Goal: Task Accomplishment & Management: Complete application form

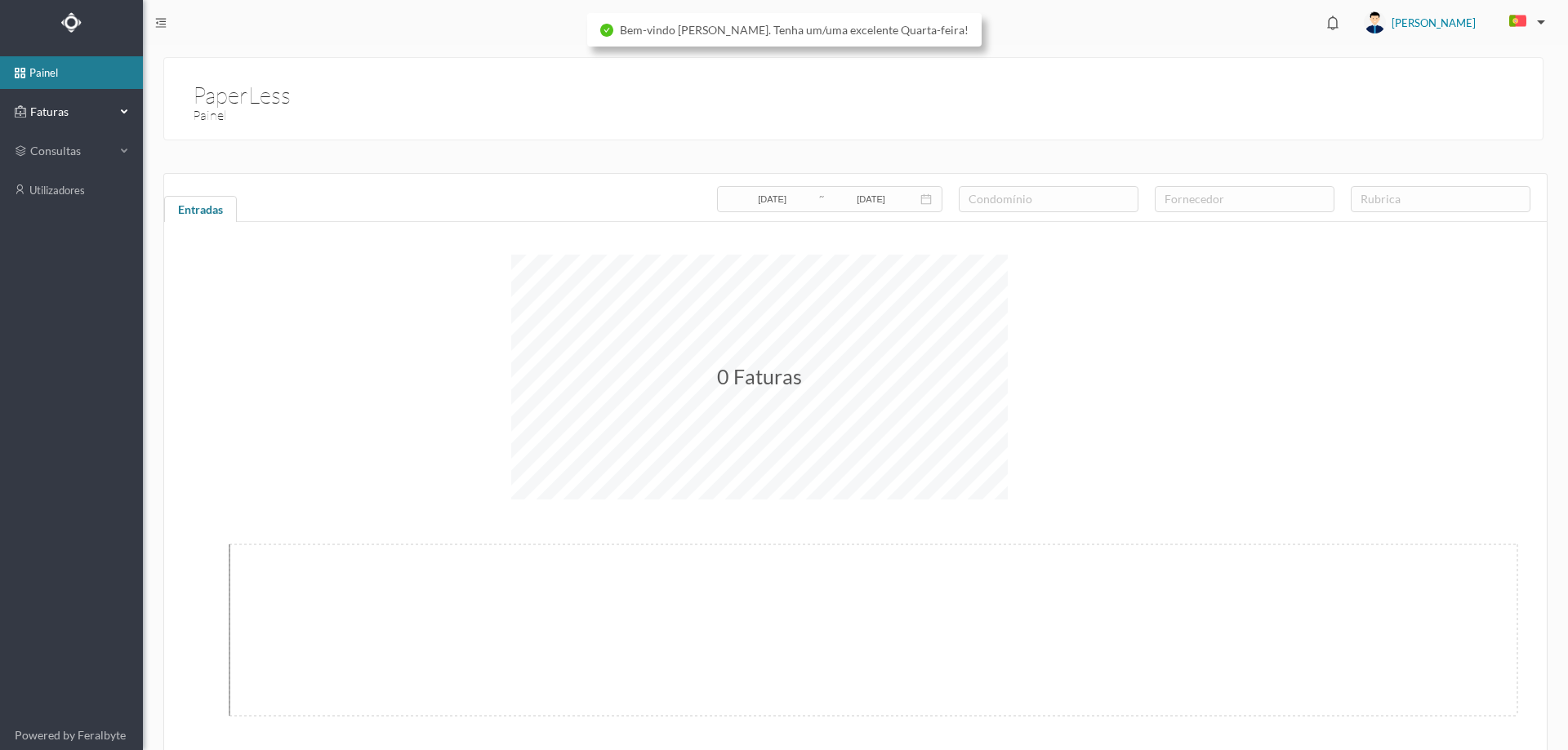
click at [85, 111] on span "Faturas" at bounding box center [71, 111] width 90 height 16
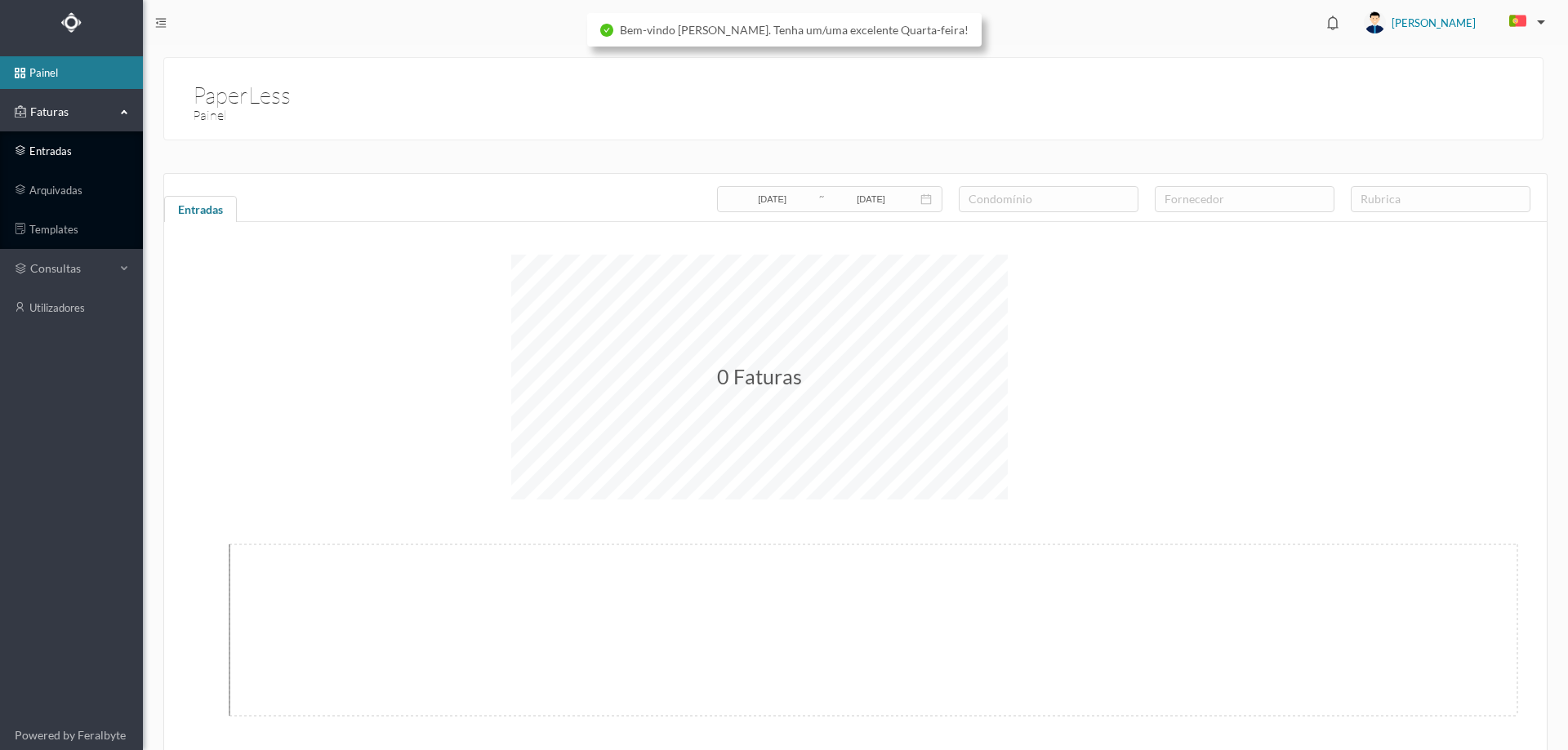
click at [63, 147] on link "entradas" at bounding box center [71, 151] width 143 height 33
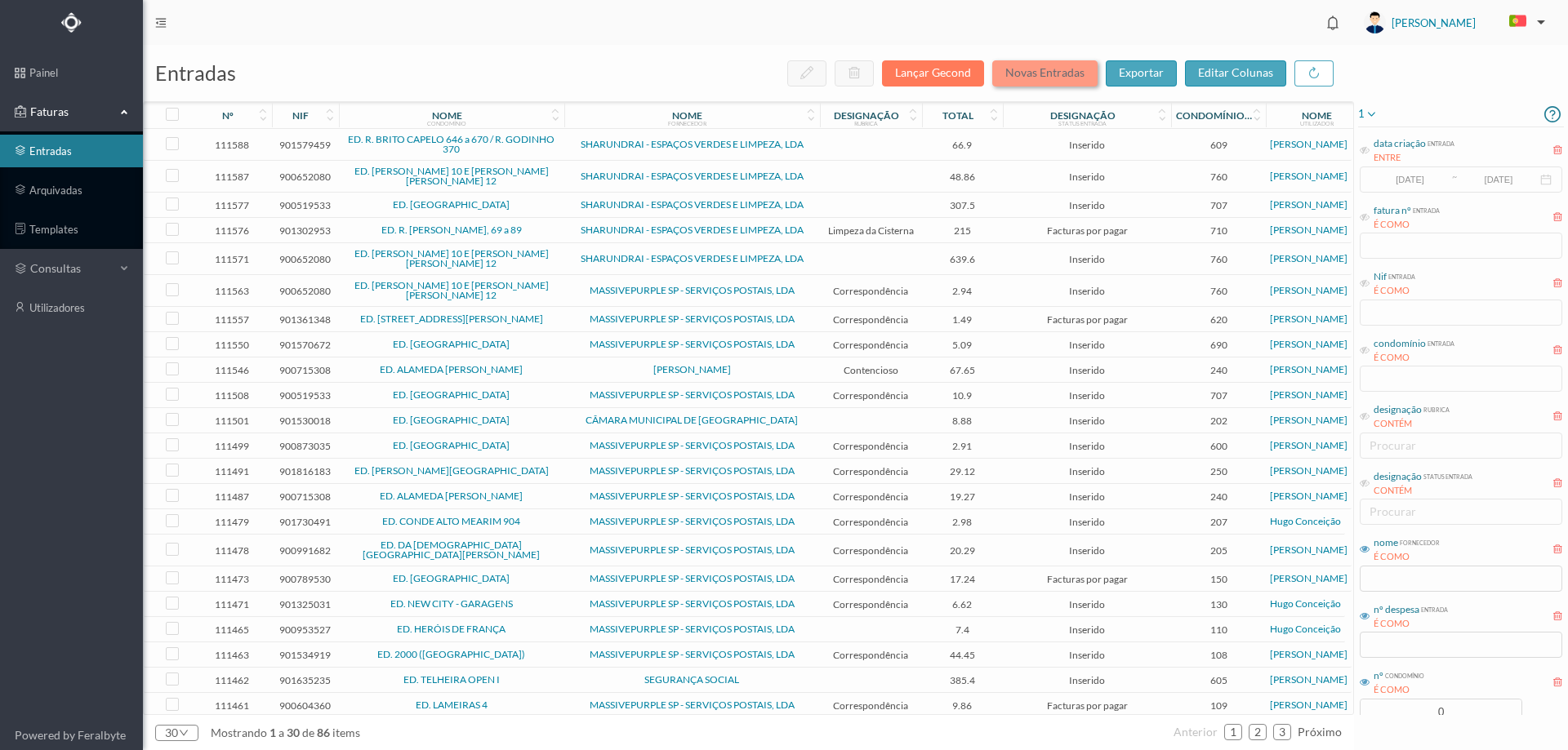
click at [1078, 68] on button "Novas Entradas" at bounding box center [1044, 74] width 105 height 26
click at [1374, 113] on icon at bounding box center [1371, 114] width 13 height 20
click at [1390, 169] on span "abrir filtro" at bounding box center [1413, 169] width 59 height 14
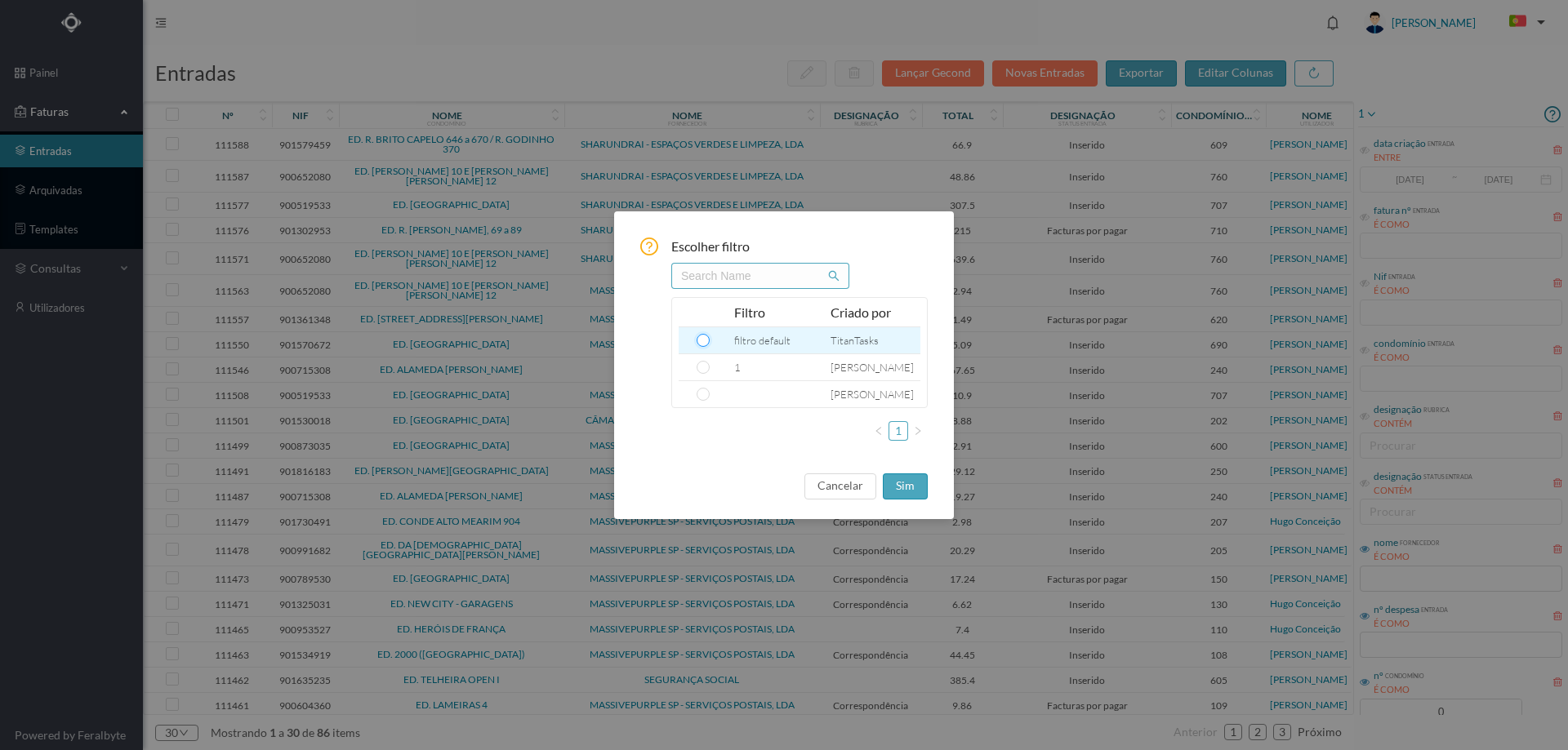
click at [706, 338] on input "radio" at bounding box center [703, 341] width 13 height 13
radio input "true"
click at [908, 490] on button "sim" at bounding box center [906, 487] width 45 height 26
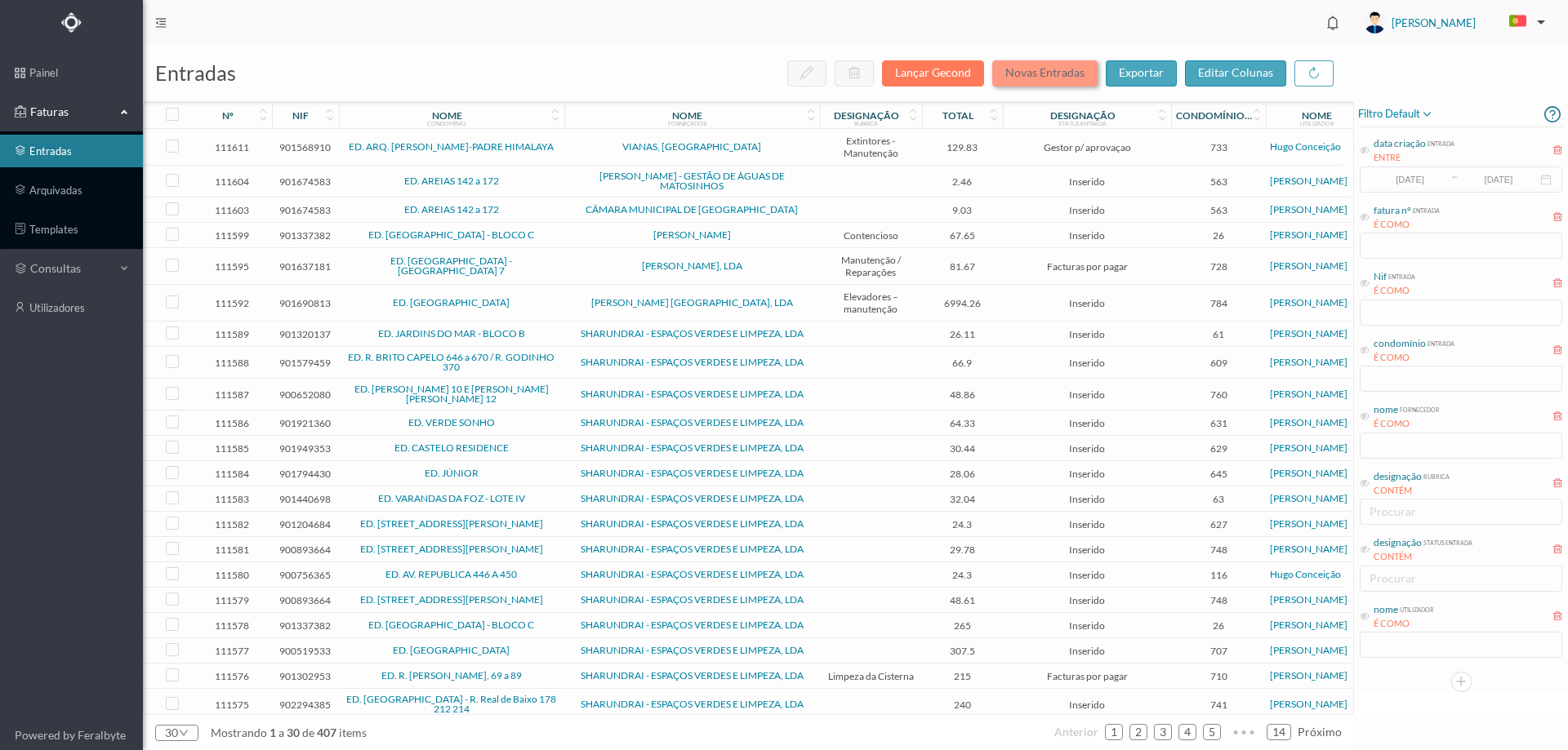
click at [1041, 68] on button "Novas Entradas" at bounding box center [1044, 74] width 105 height 26
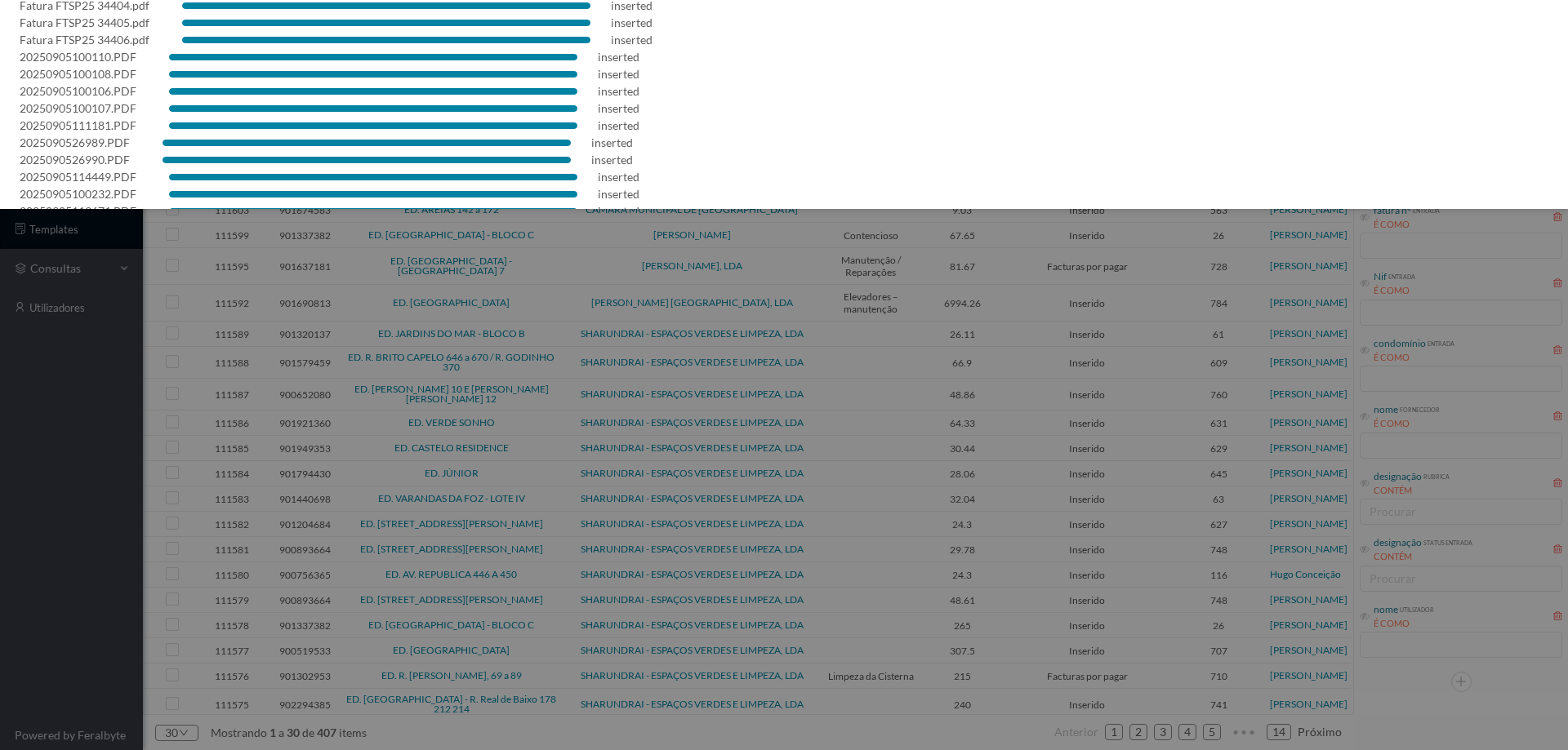
scroll to position [493, 0]
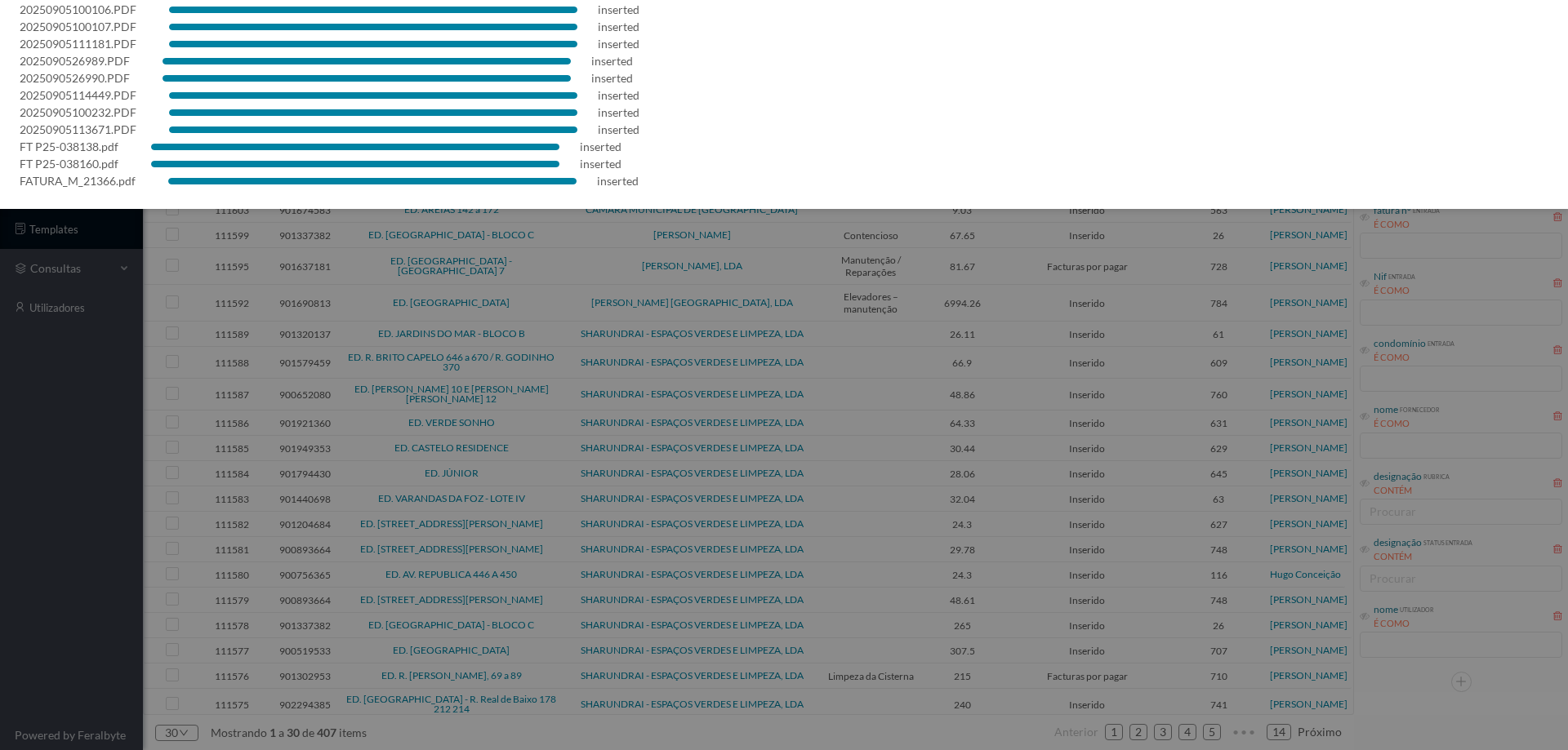
click at [9, 575] on div at bounding box center [784, 375] width 1568 height 750
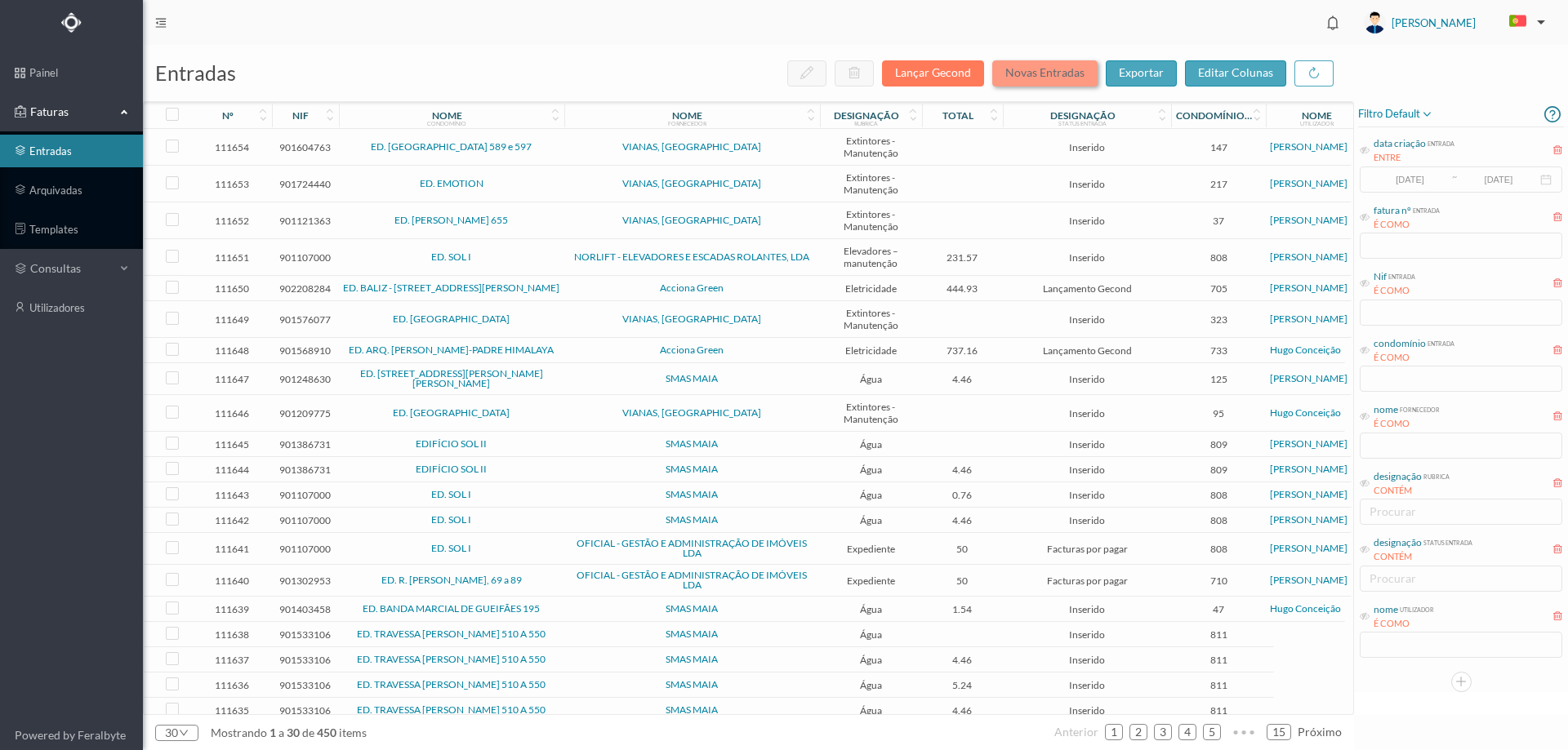
click at [1044, 72] on button "Novas Entradas" at bounding box center [1044, 74] width 105 height 26
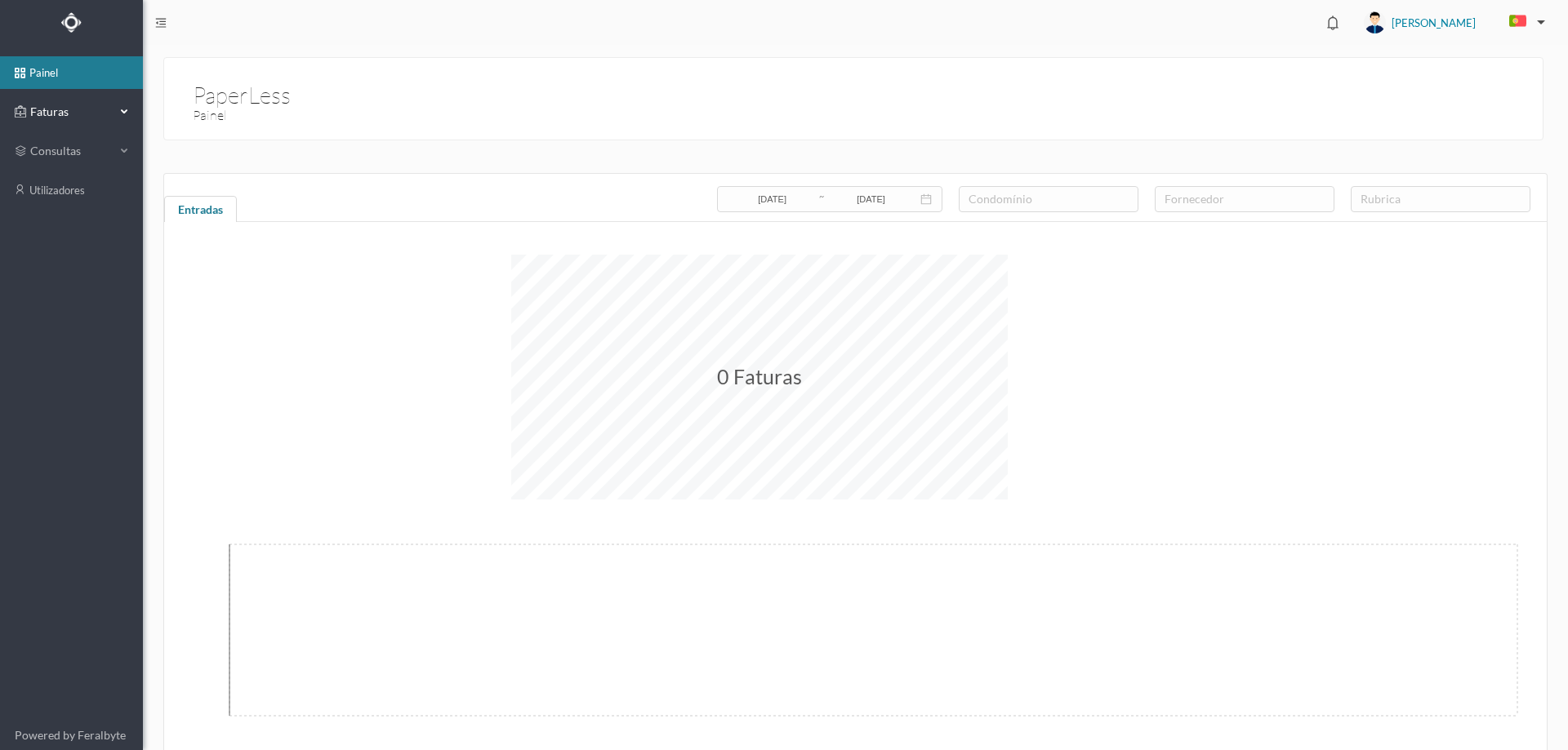
click at [78, 112] on span "Faturas" at bounding box center [71, 111] width 90 height 16
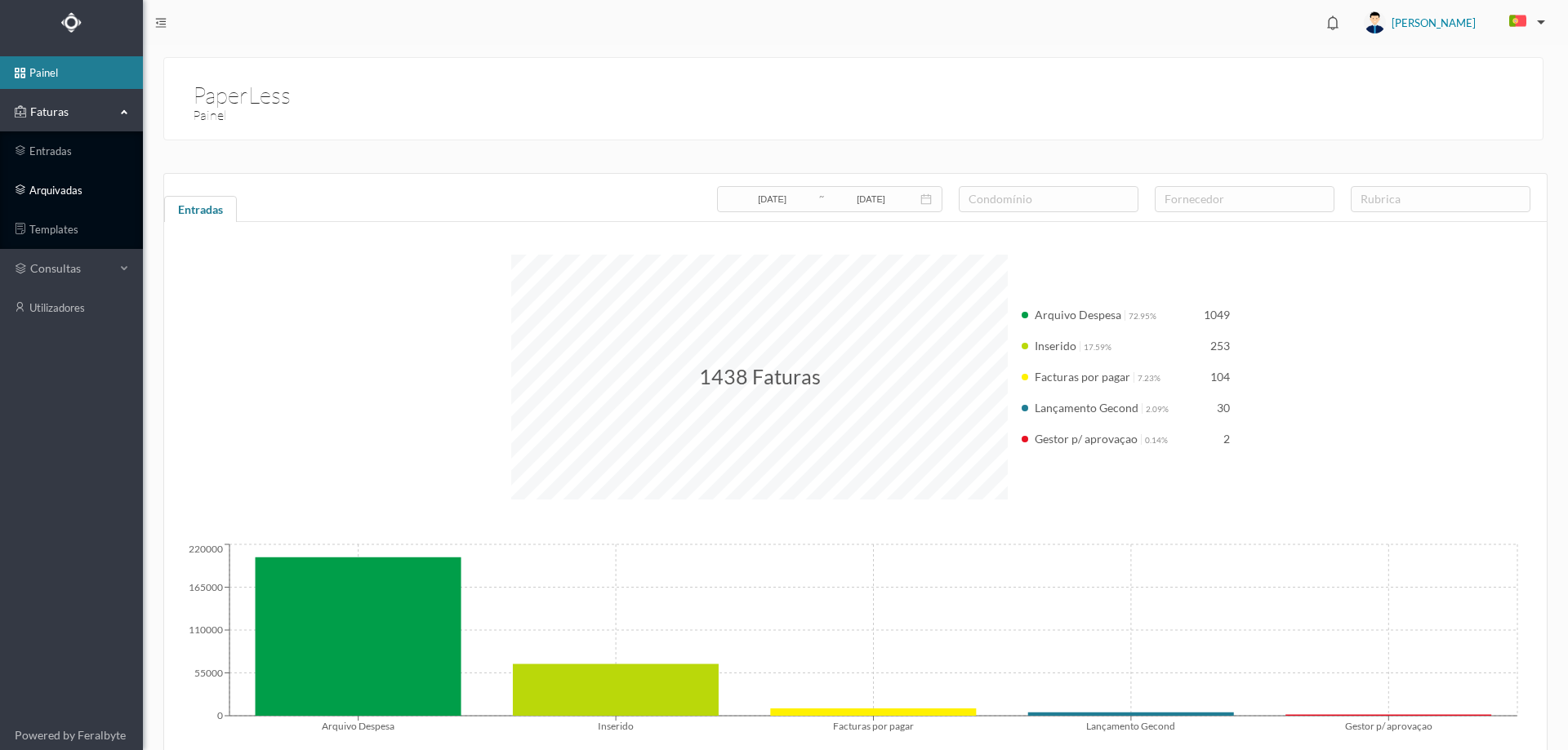
click at [63, 187] on link "arquivadas" at bounding box center [71, 190] width 143 height 33
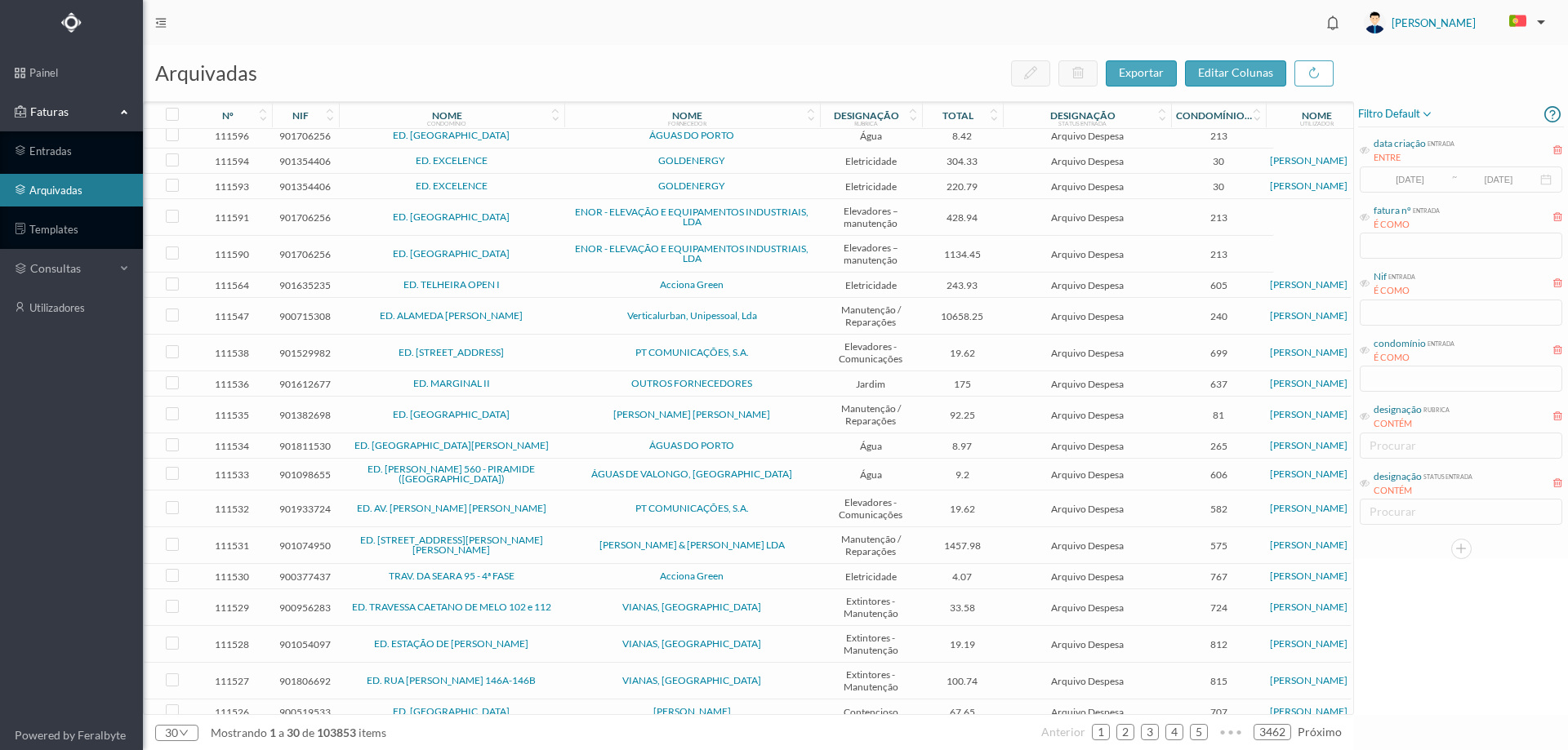
scroll to position [306, 0]
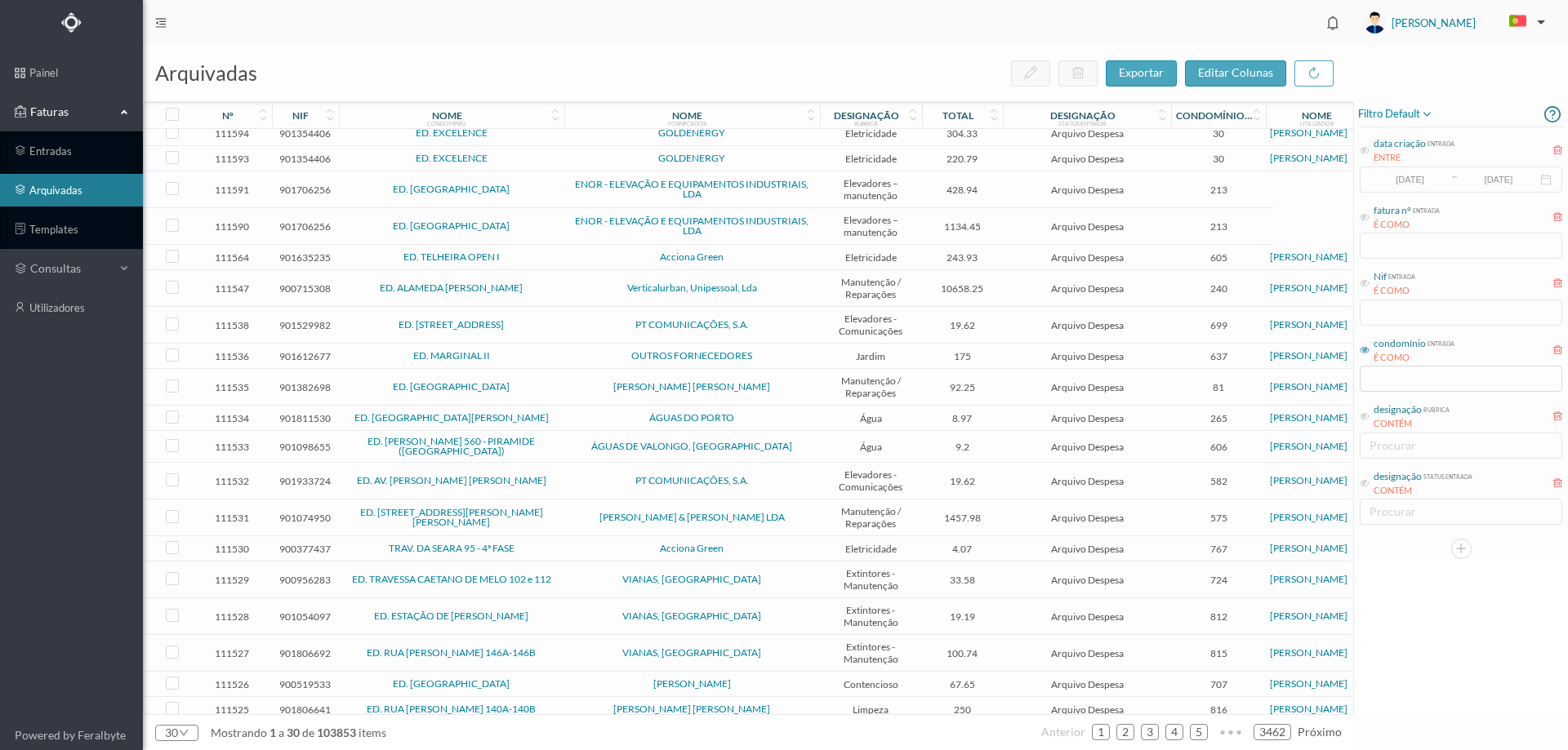
click at [1362, 348] on icon at bounding box center [1365, 350] width 9 height 9
click at [1376, 379] on input "text" at bounding box center [1461, 379] width 202 height 26
type input "rua da"
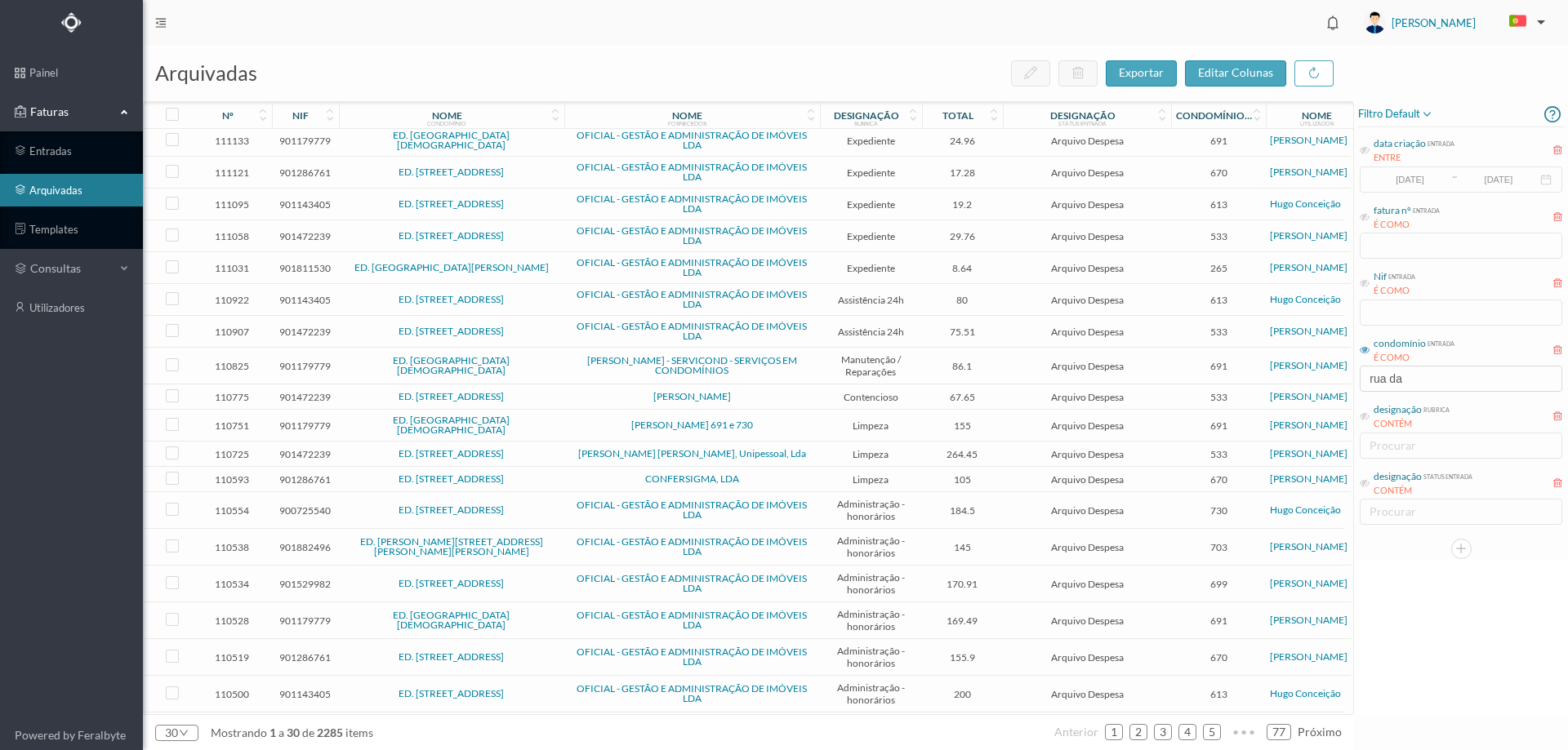
scroll to position [295, 0]
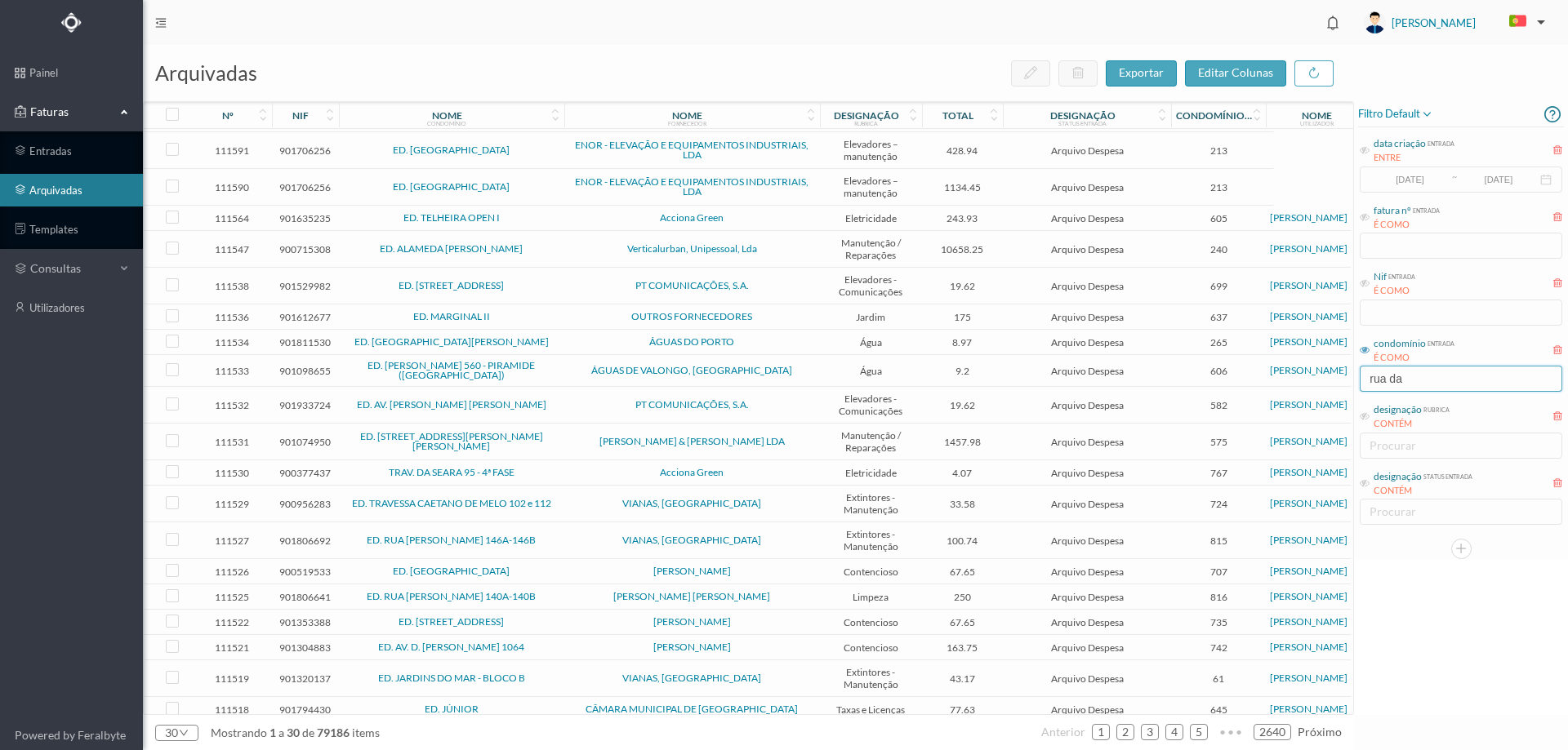
click at [1426, 379] on input "rua da" at bounding box center [1461, 379] width 202 height 26
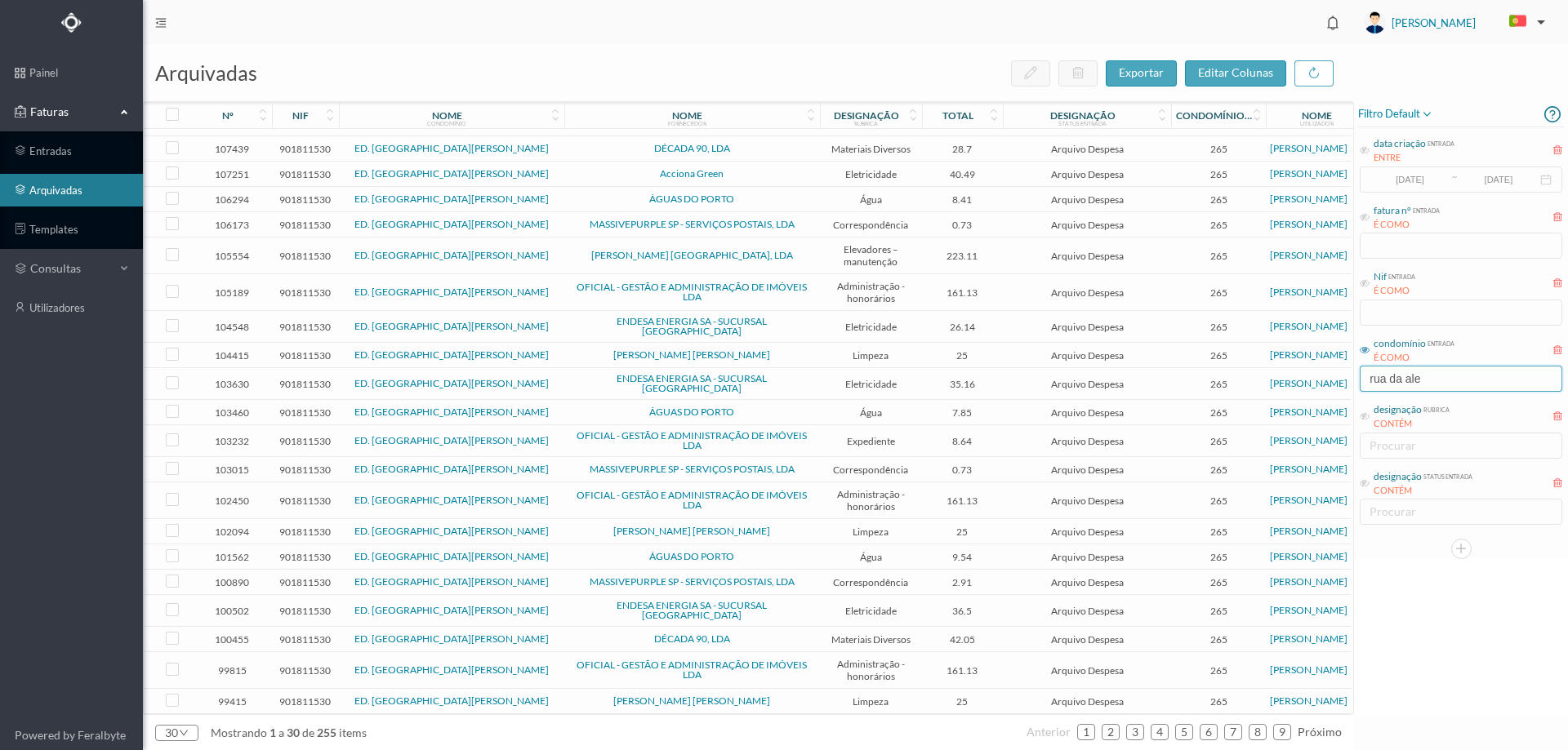
scroll to position [260, 0]
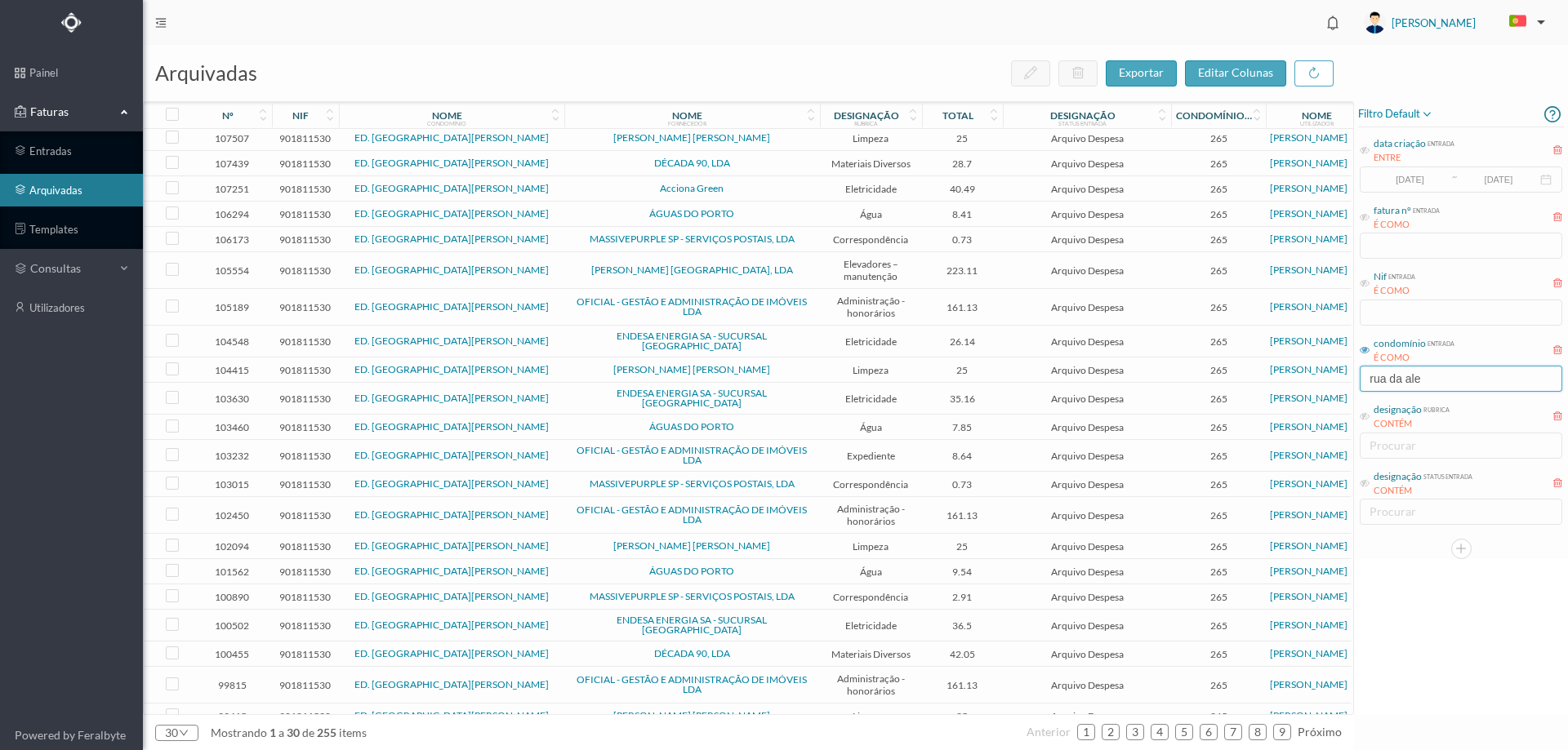
type input "rua da ale"
click at [784, 210] on span "ÁGUAS DO PORTO" at bounding box center [692, 213] width 247 height 9
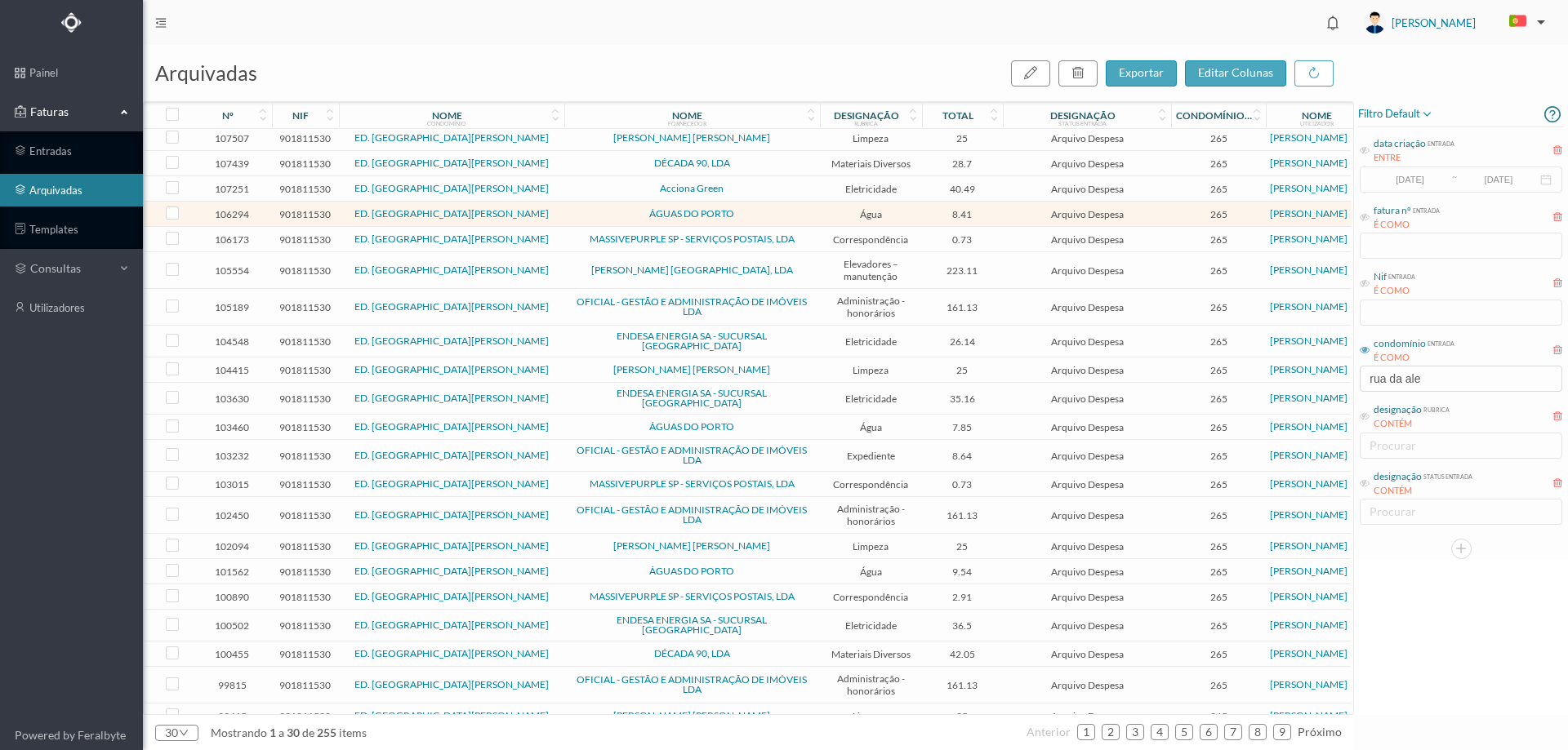
click at [784, 210] on span "ÁGUAS DO PORTO" at bounding box center [692, 213] width 247 height 9
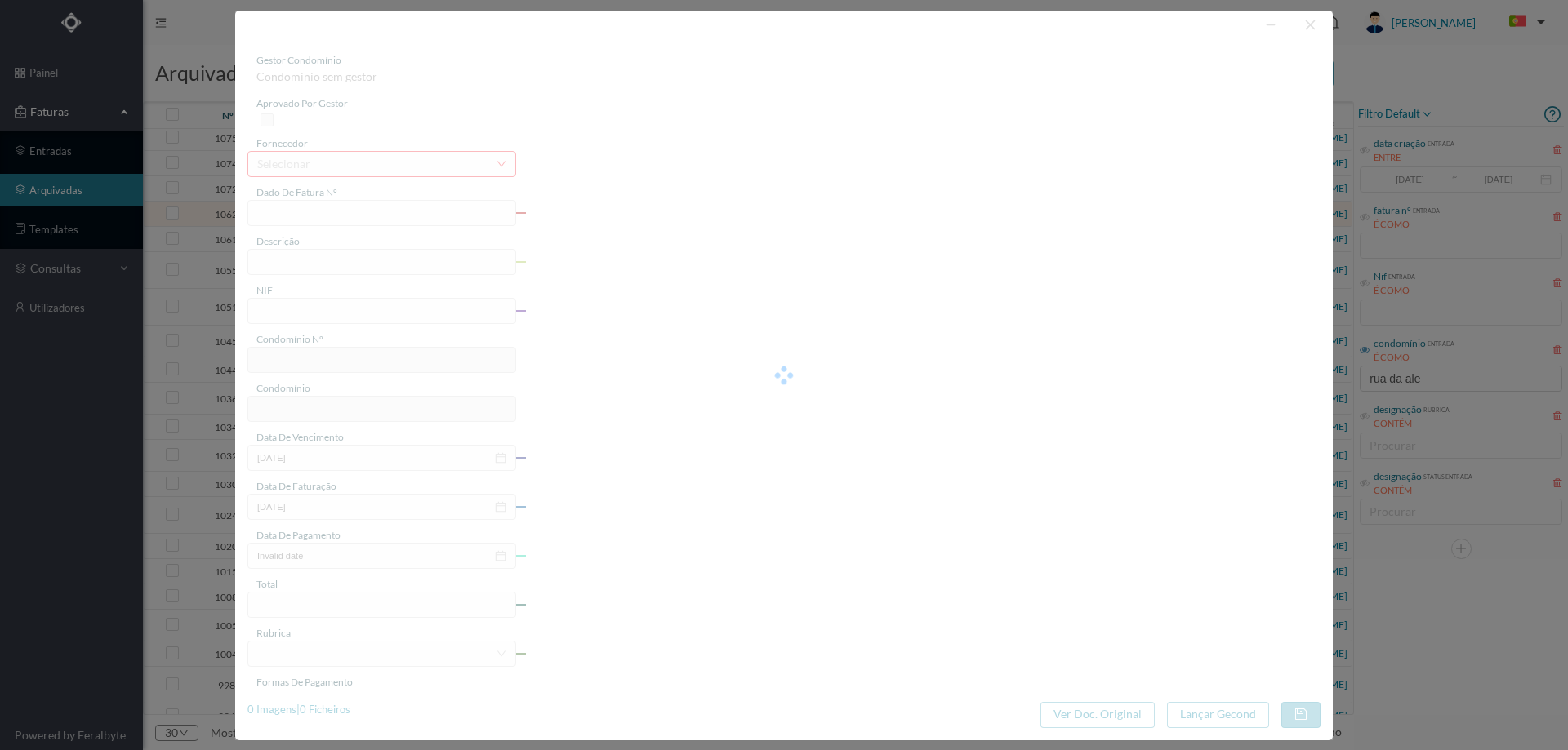
type input "53388142"
type input "RUA ALEGRIA, NR 364, ESCADA (27.05.2025-25.06.2025)"
type input "901811530"
type input "2025-07-01"
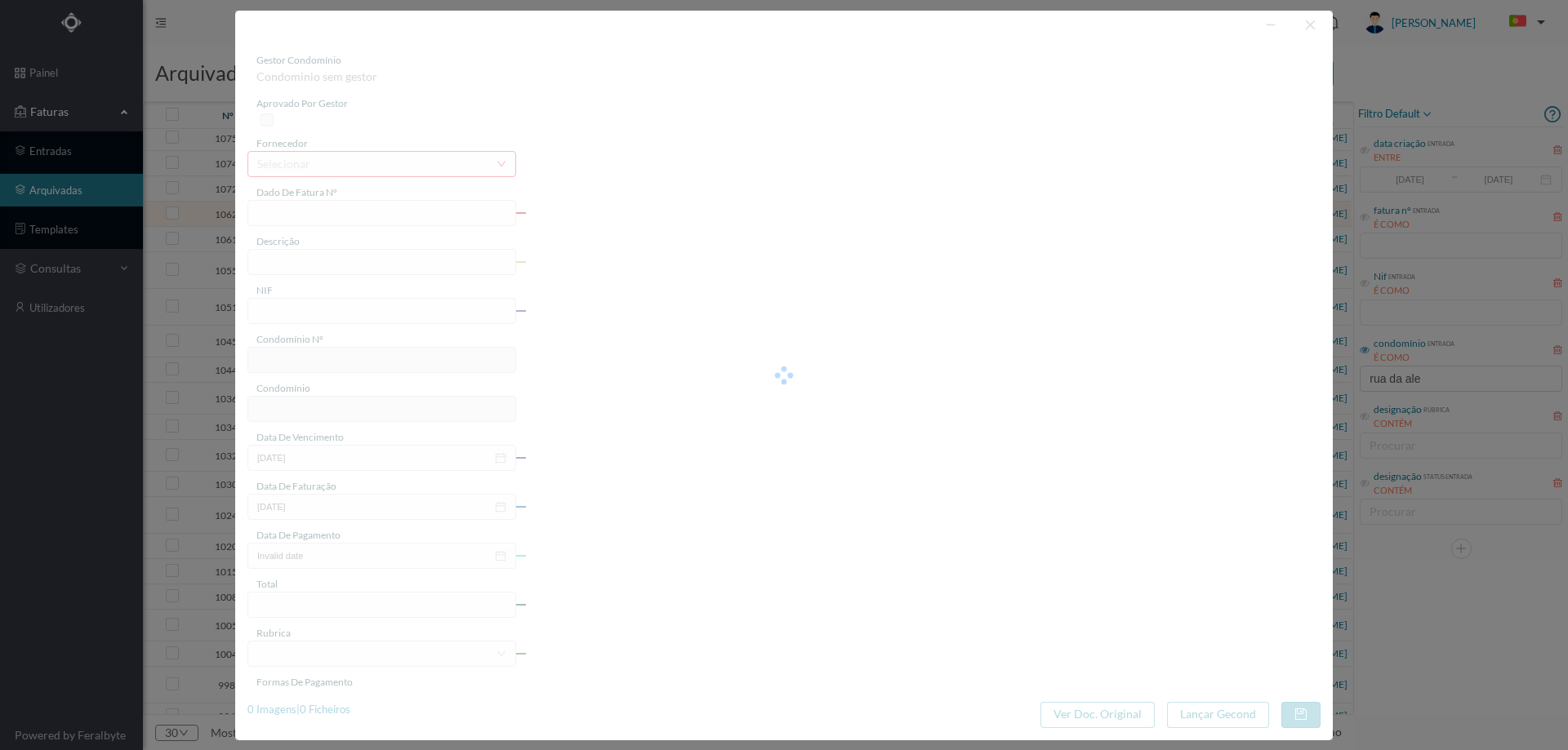
type input "16-07-2025"
type input "8.41"
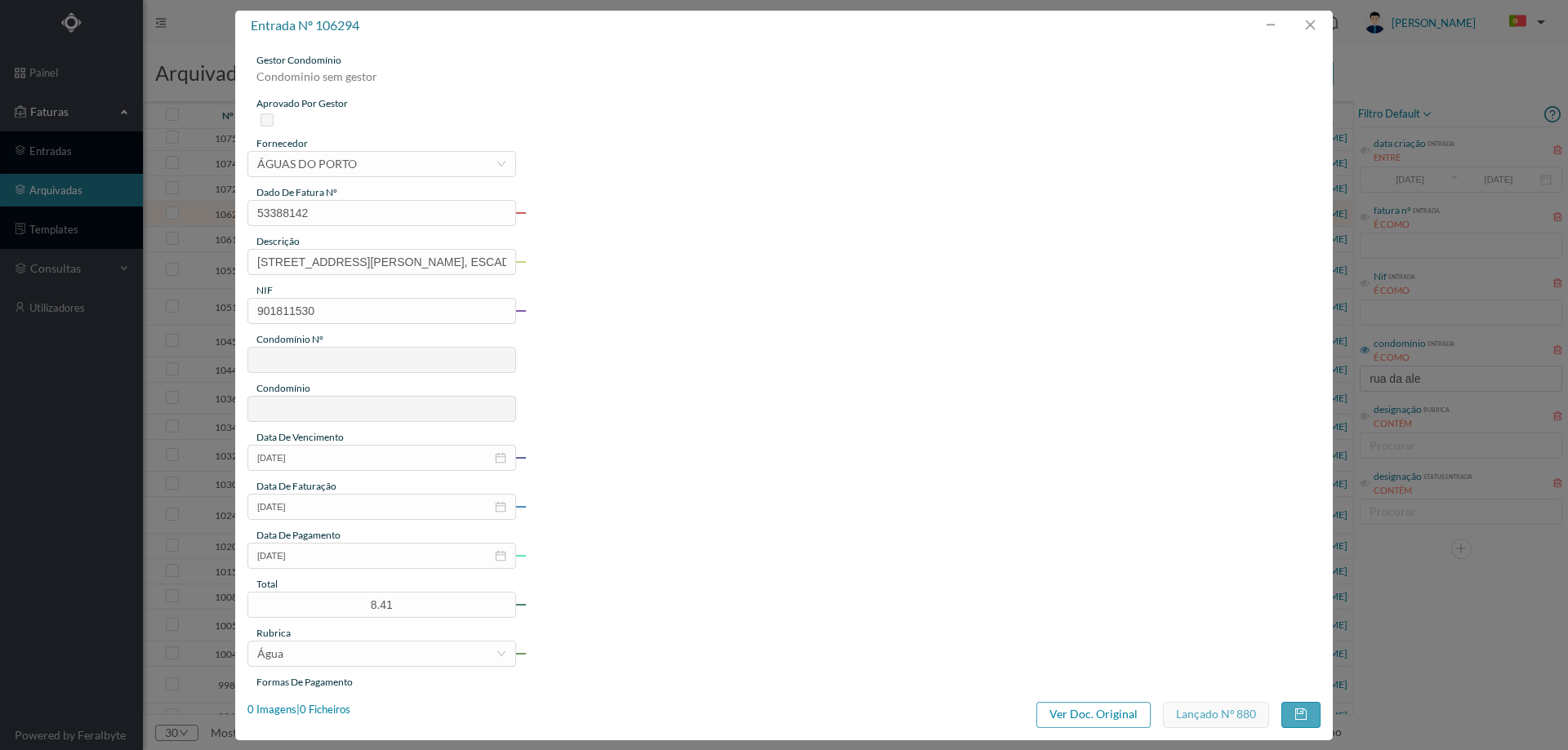
type input "265"
type input "ED. RUA DA ALEGRIA"
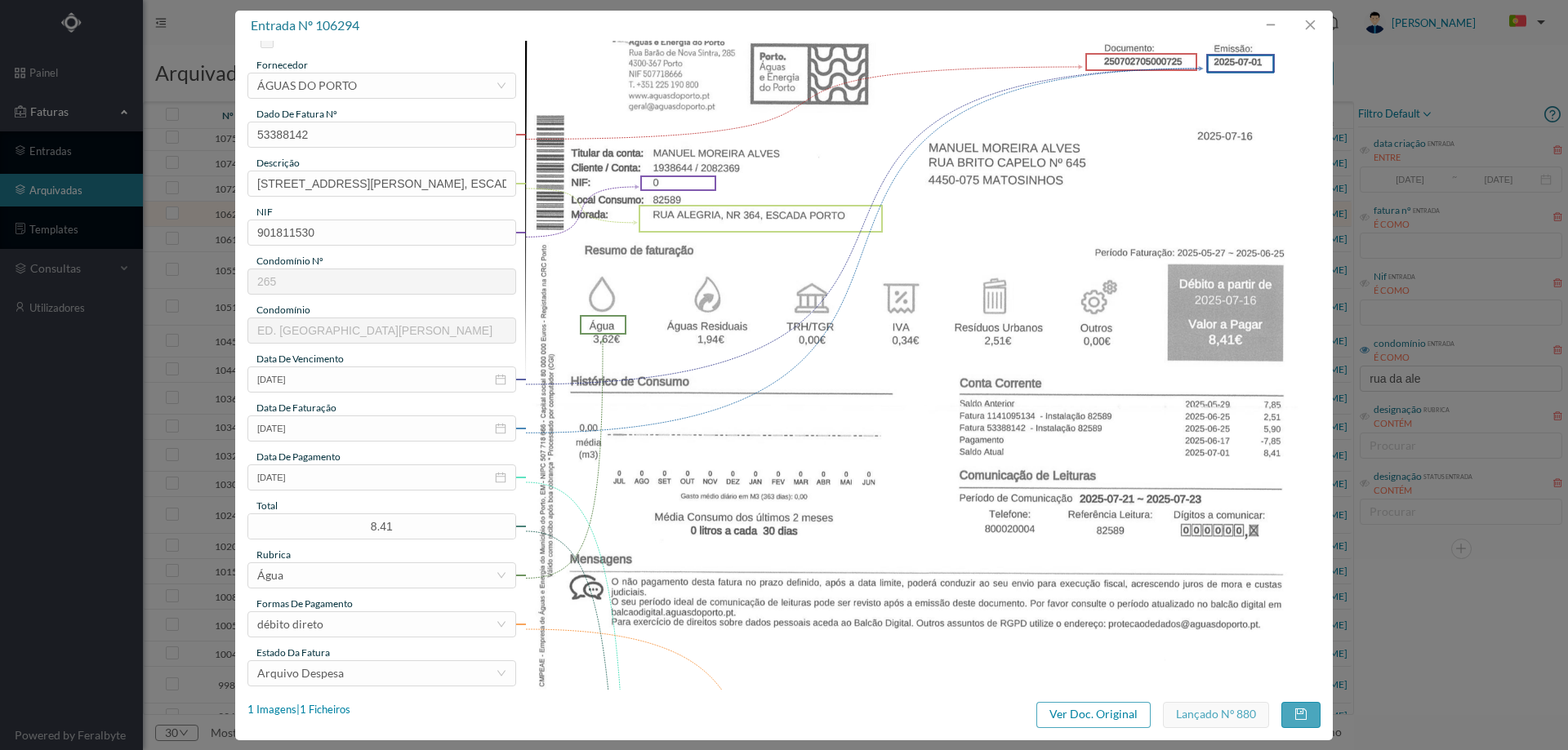
scroll to position [408, 0]
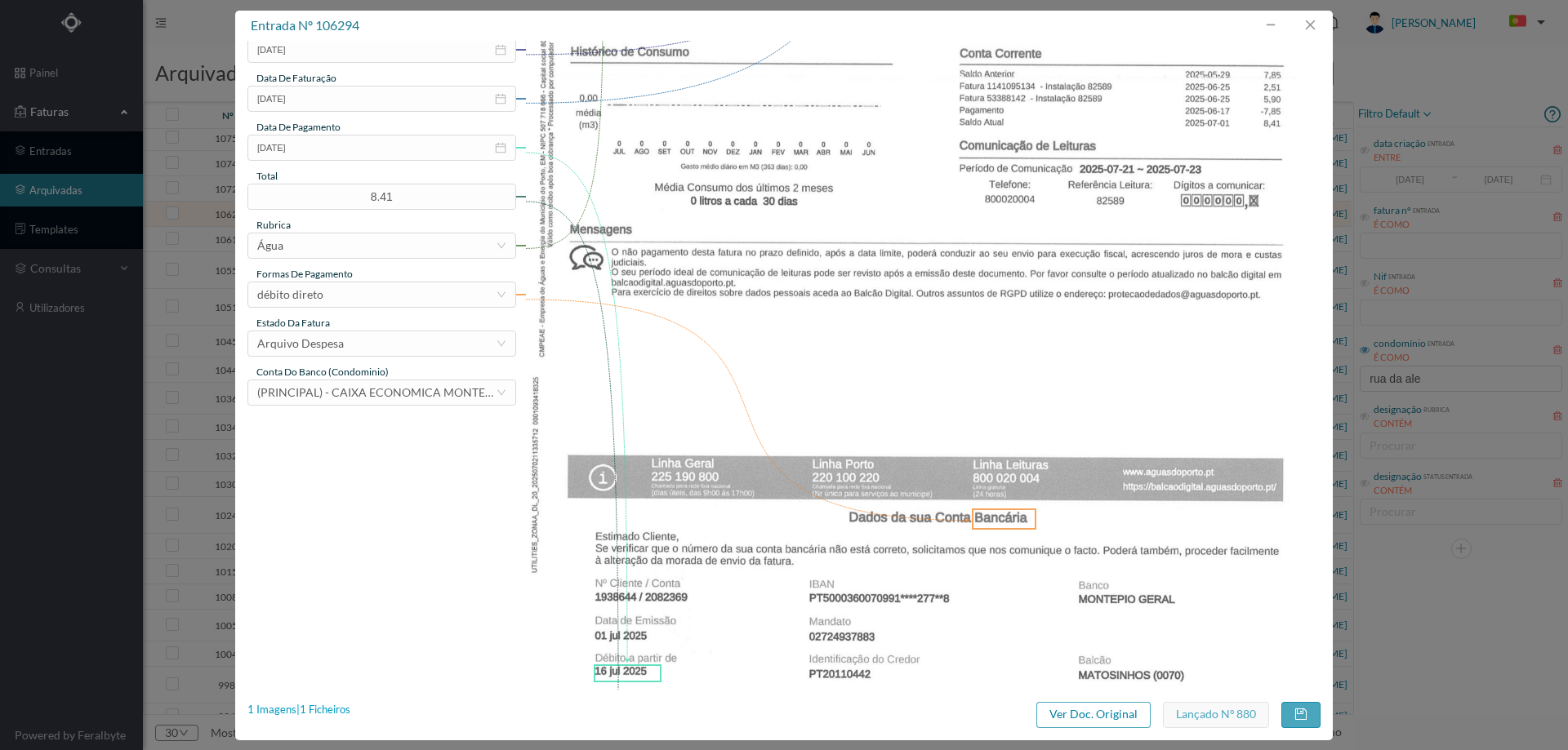
click at [339, 713] on div "1 Imagens | 1 Ficheiros" at bounding box center [299, 710] width 103 height 16
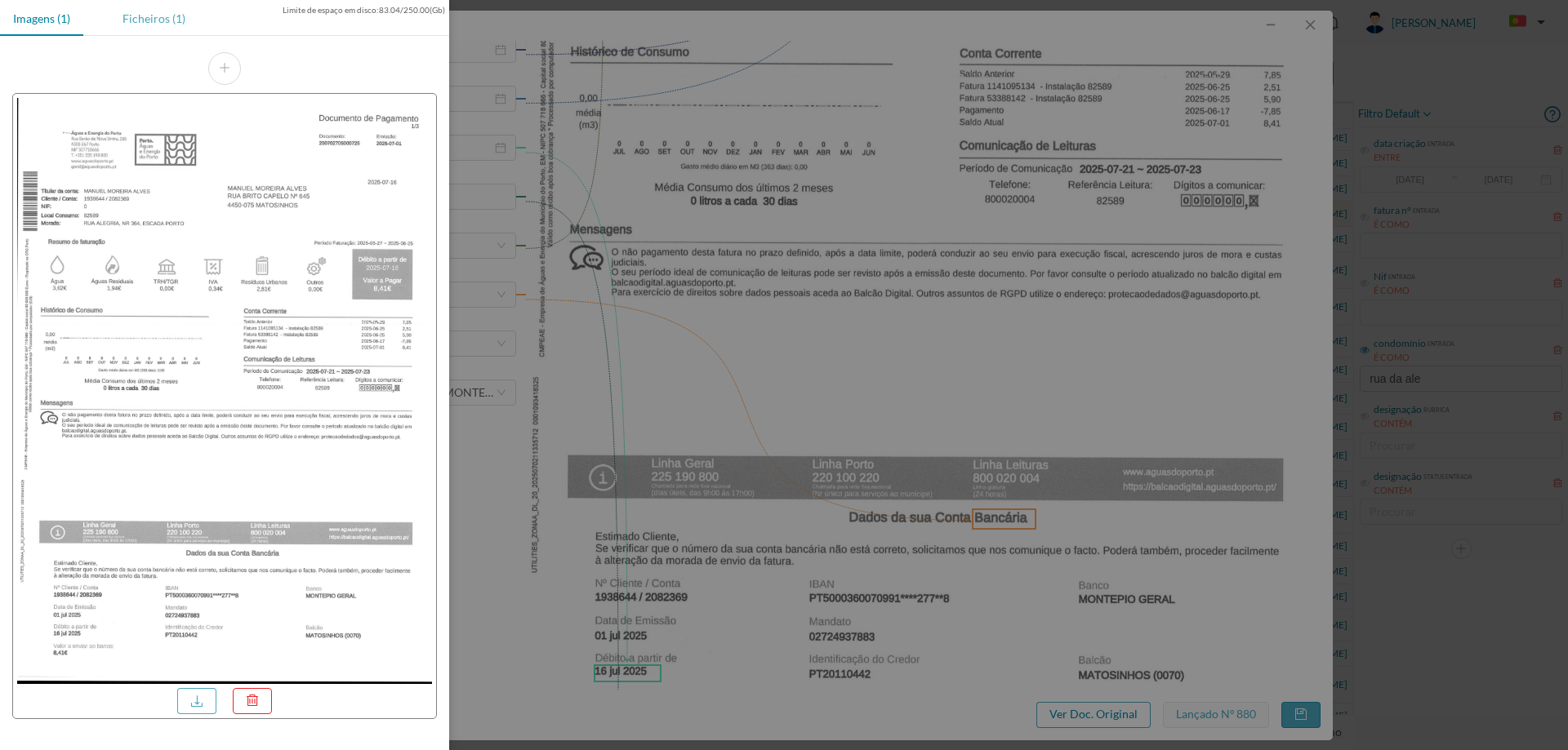
click at [138, 7] on div "Ficheiros (1)" at bounding box center [154, 18] width 89 height 37
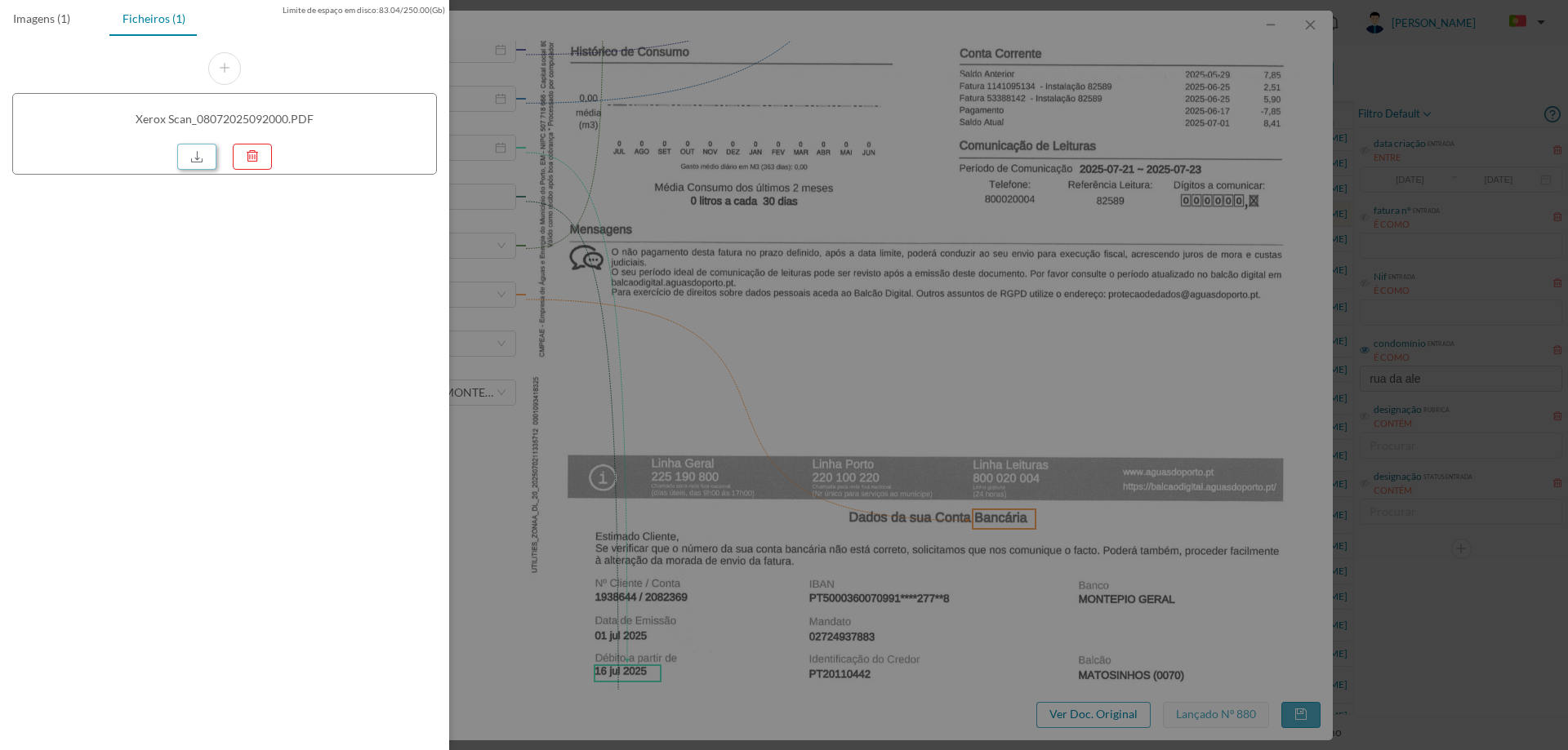
click at [188, 151] on link at bounding box center [197, 156] width 39 height 26
click at [685, 243] on div at bounding box center [784, 375] width 1568 height 750
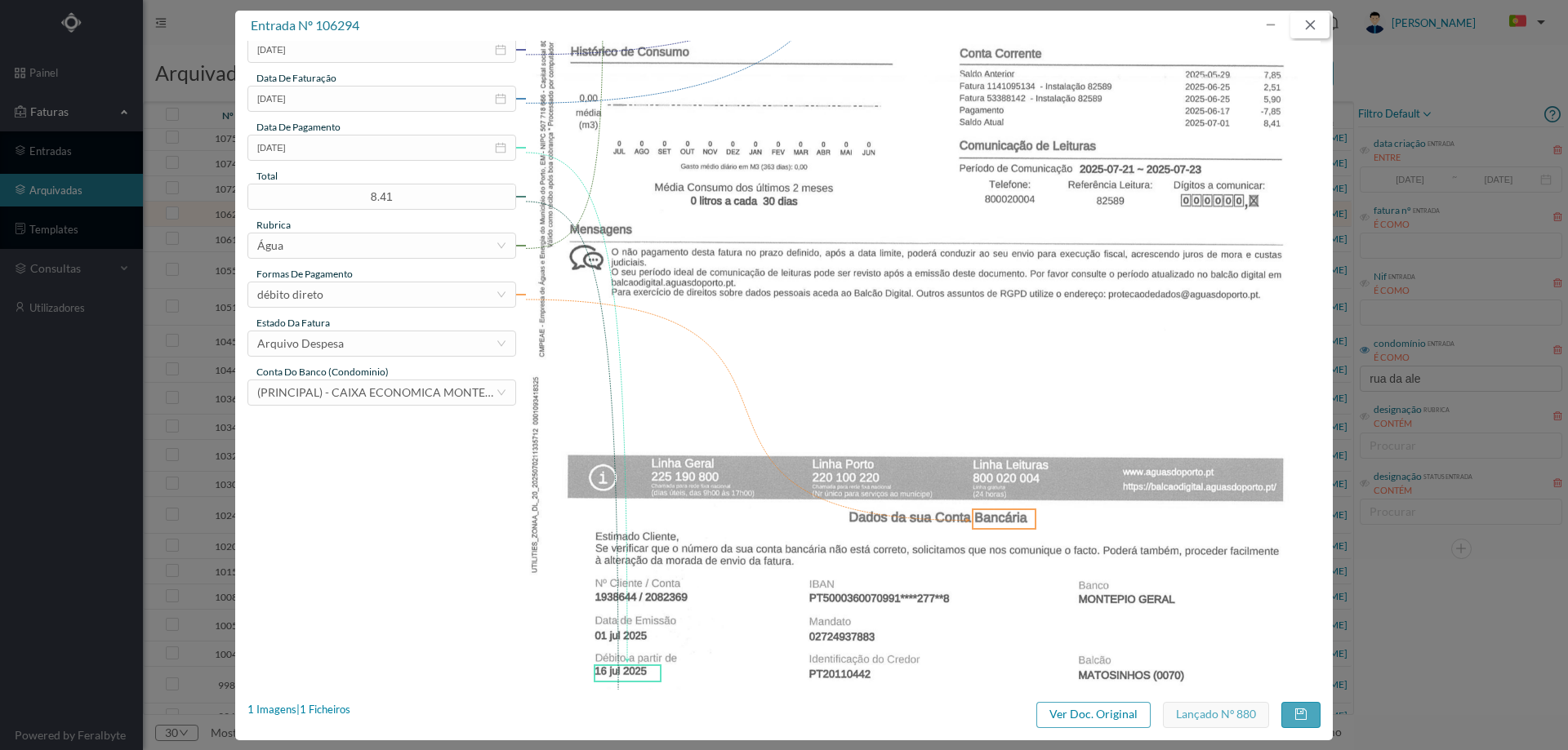
drag, startPoint x: 1308, startPoint y: 26, endPoint x: 1353, endPoint y: 59, distance: 55.8
click at [1308, 26] on button "button" at bounding box center [1310, 25] width 39 height 26
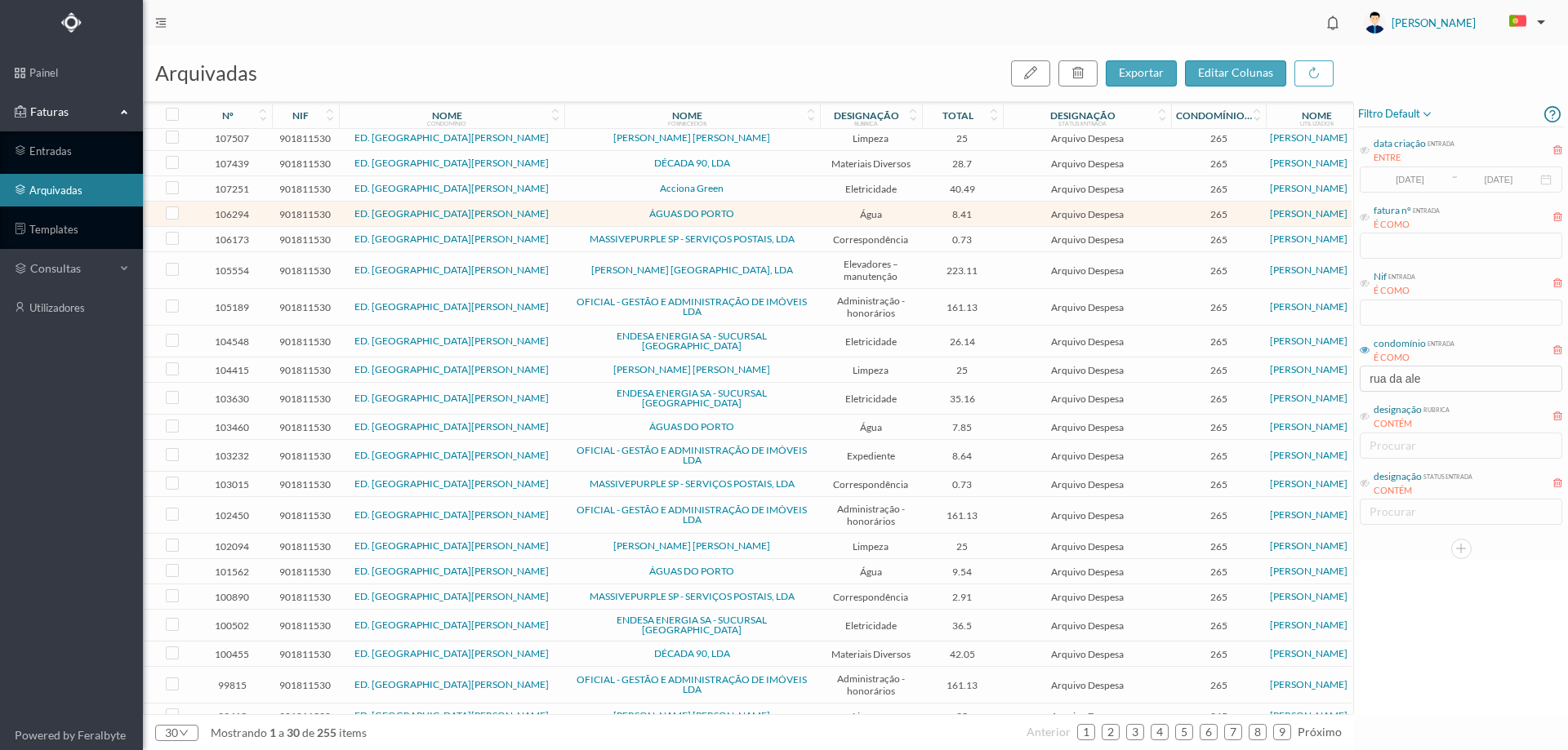
click at [1381, 110] on span "filtro default" at bounding box center [1396, 114] width 75 height 20
click at [96, 136] on link "entradas" at bounding box center [71, 151] width 143 height 33
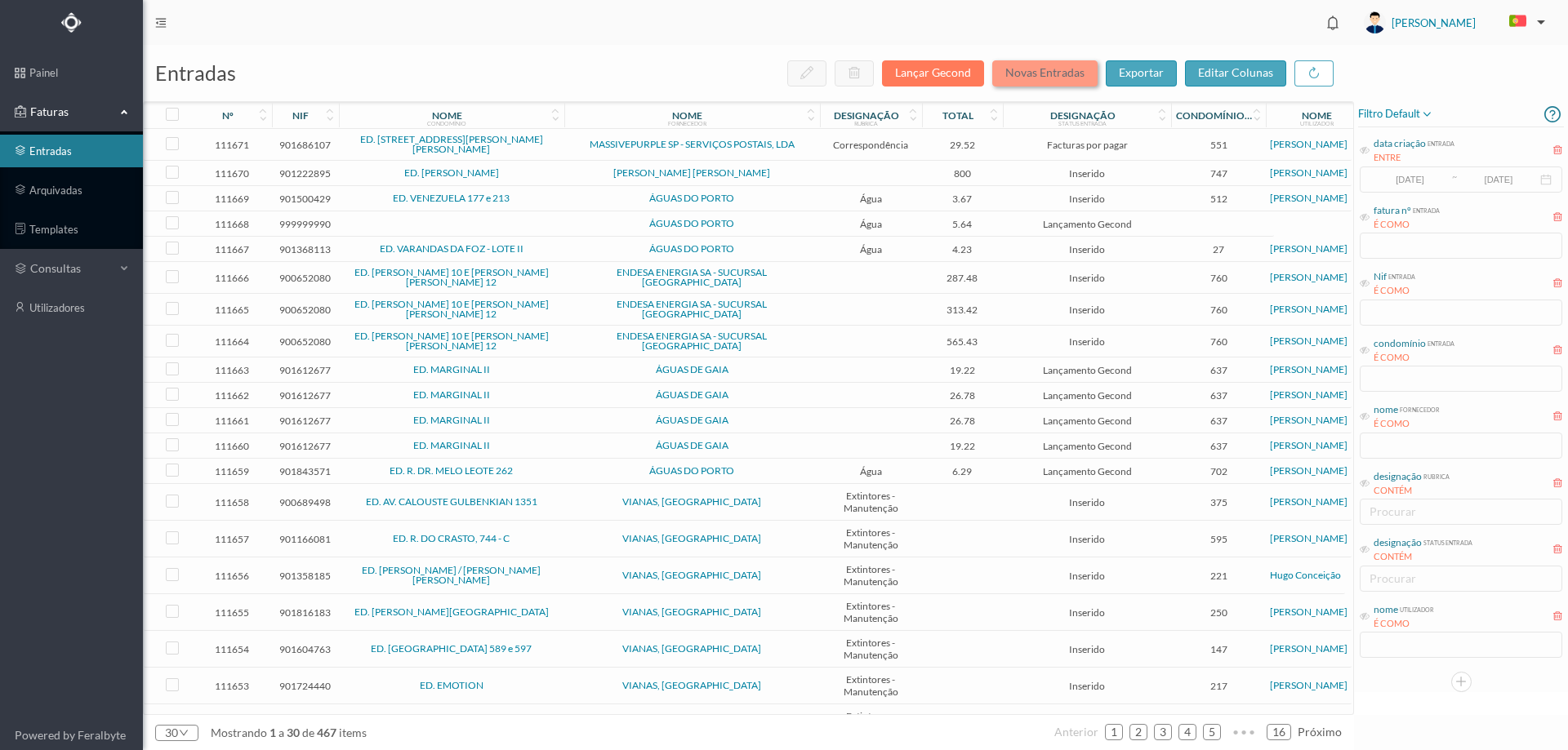
click at [1092, 65] on button "Novas Entradas" at bounding box center [1044, 74] width 105 height 26
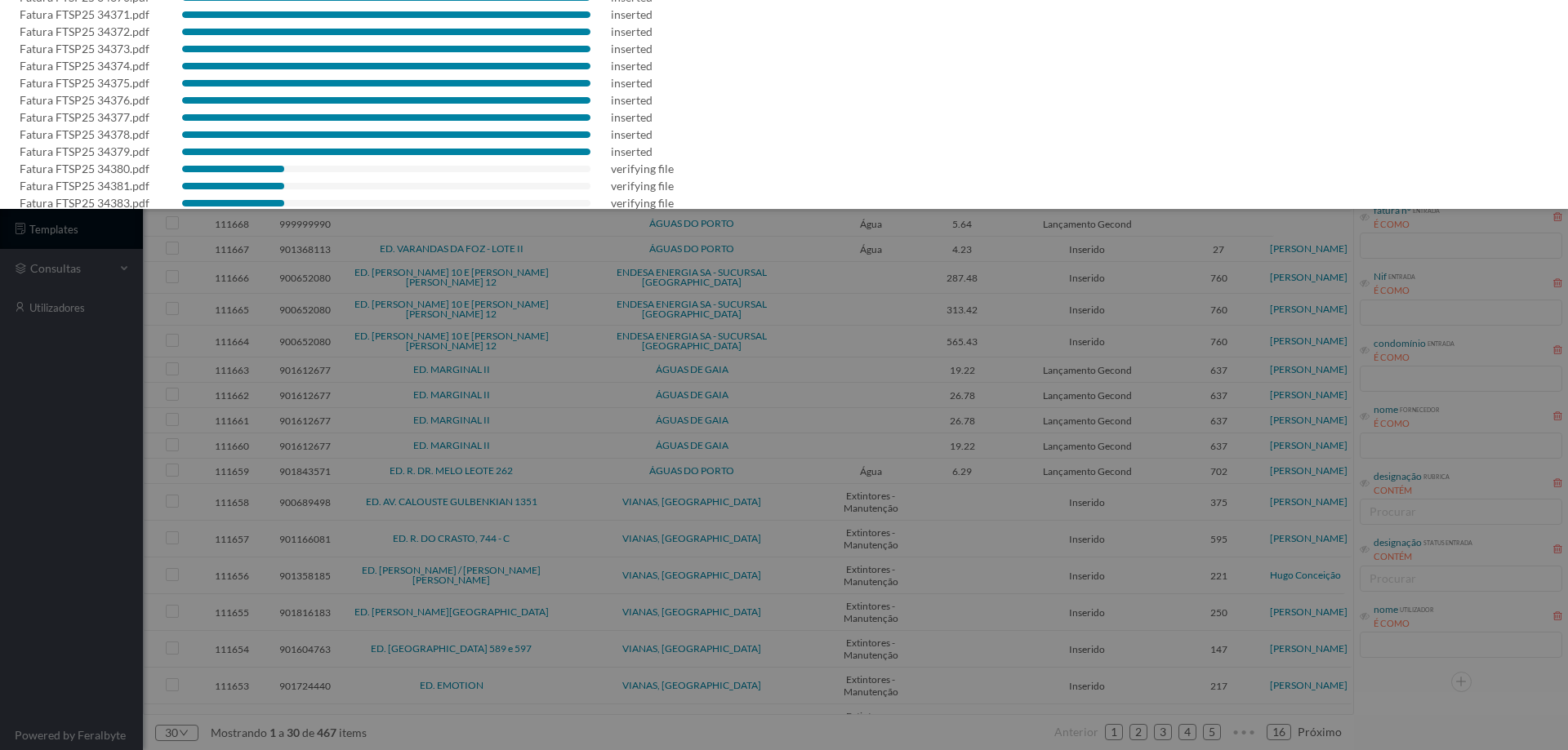
scroll to position [767, 0]
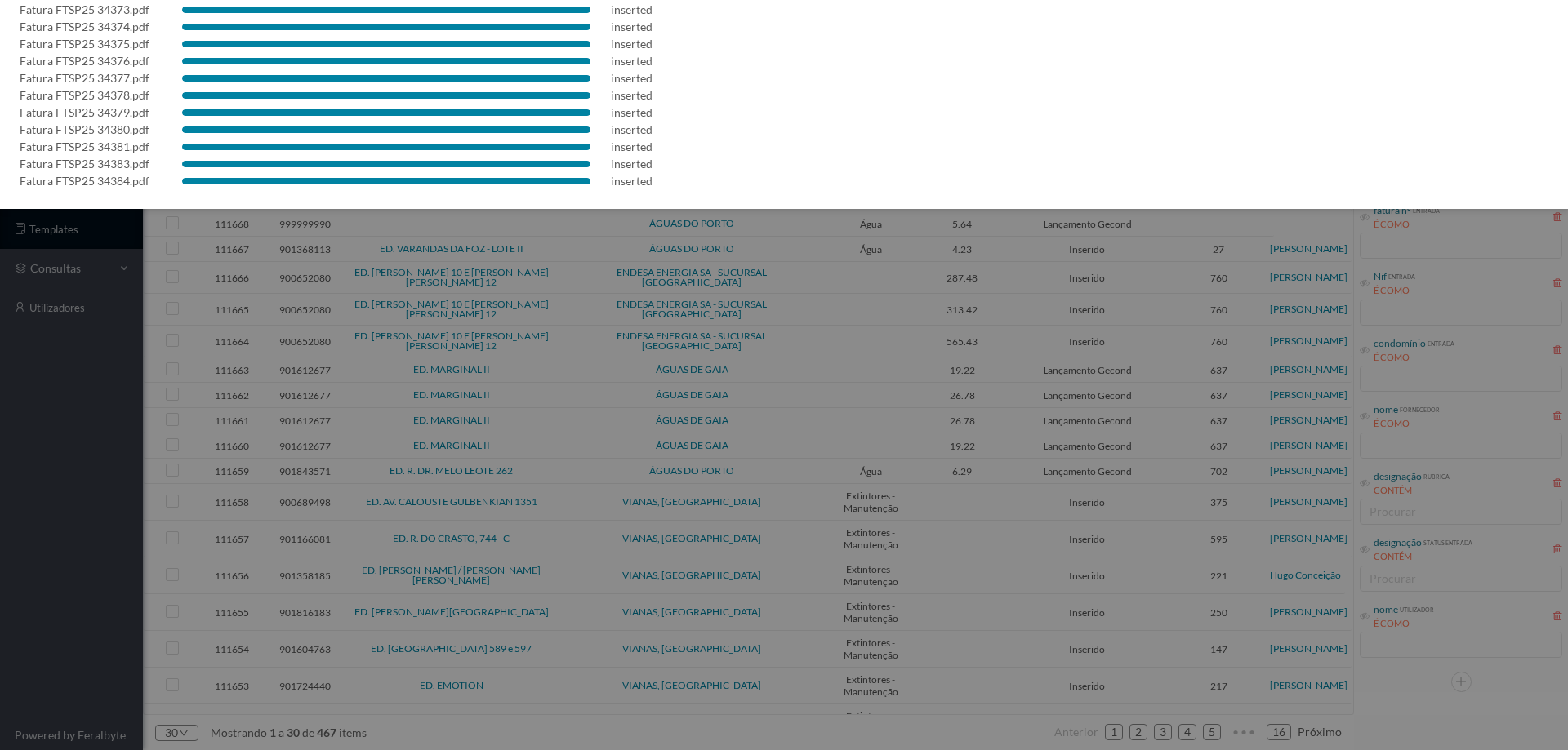
click at [35, 413] on div at bounding box center [784, 375] width 1568 height 750
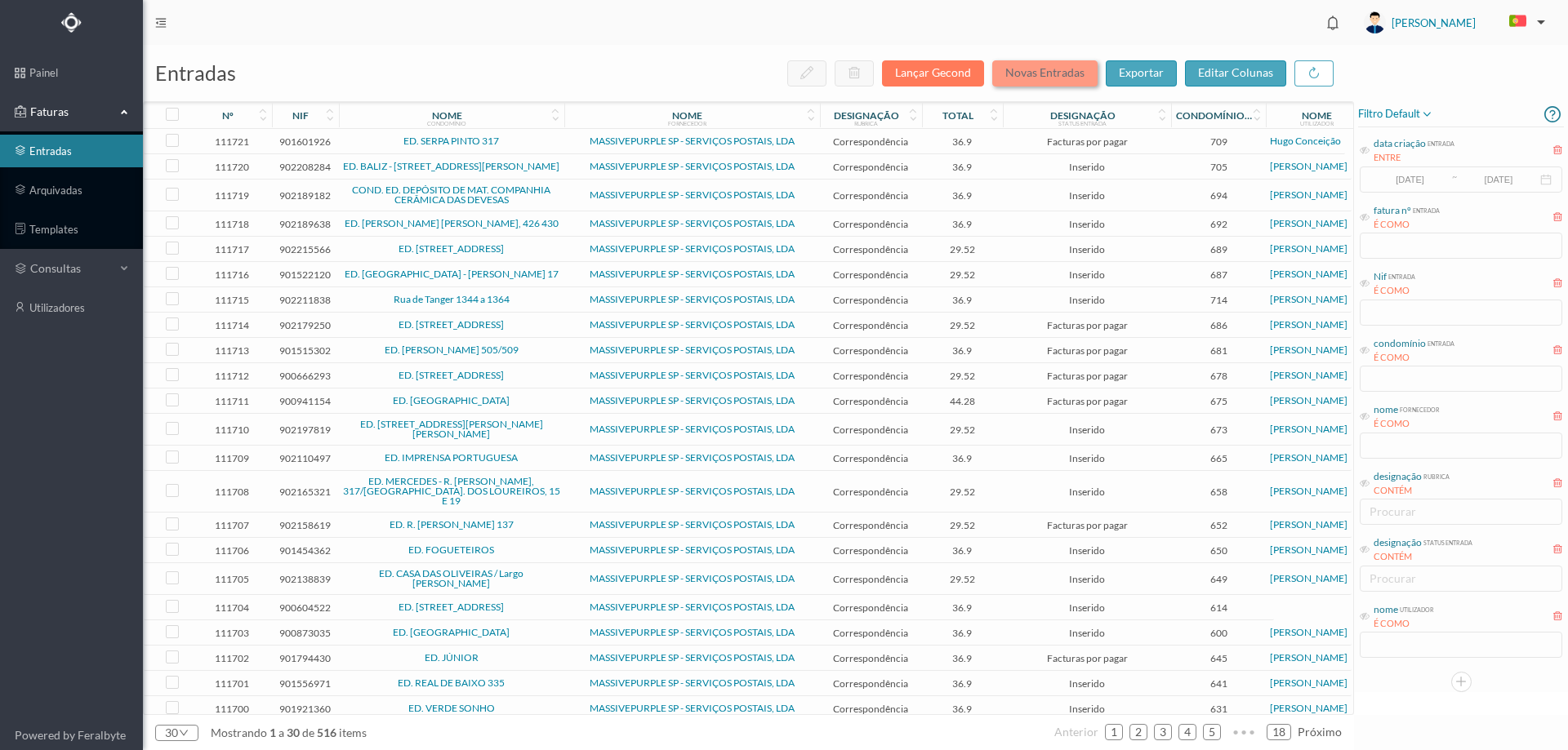
click at [1062, 80] on button "Novas Entradas" at bounding box center [1044, 74] width 105 height 26
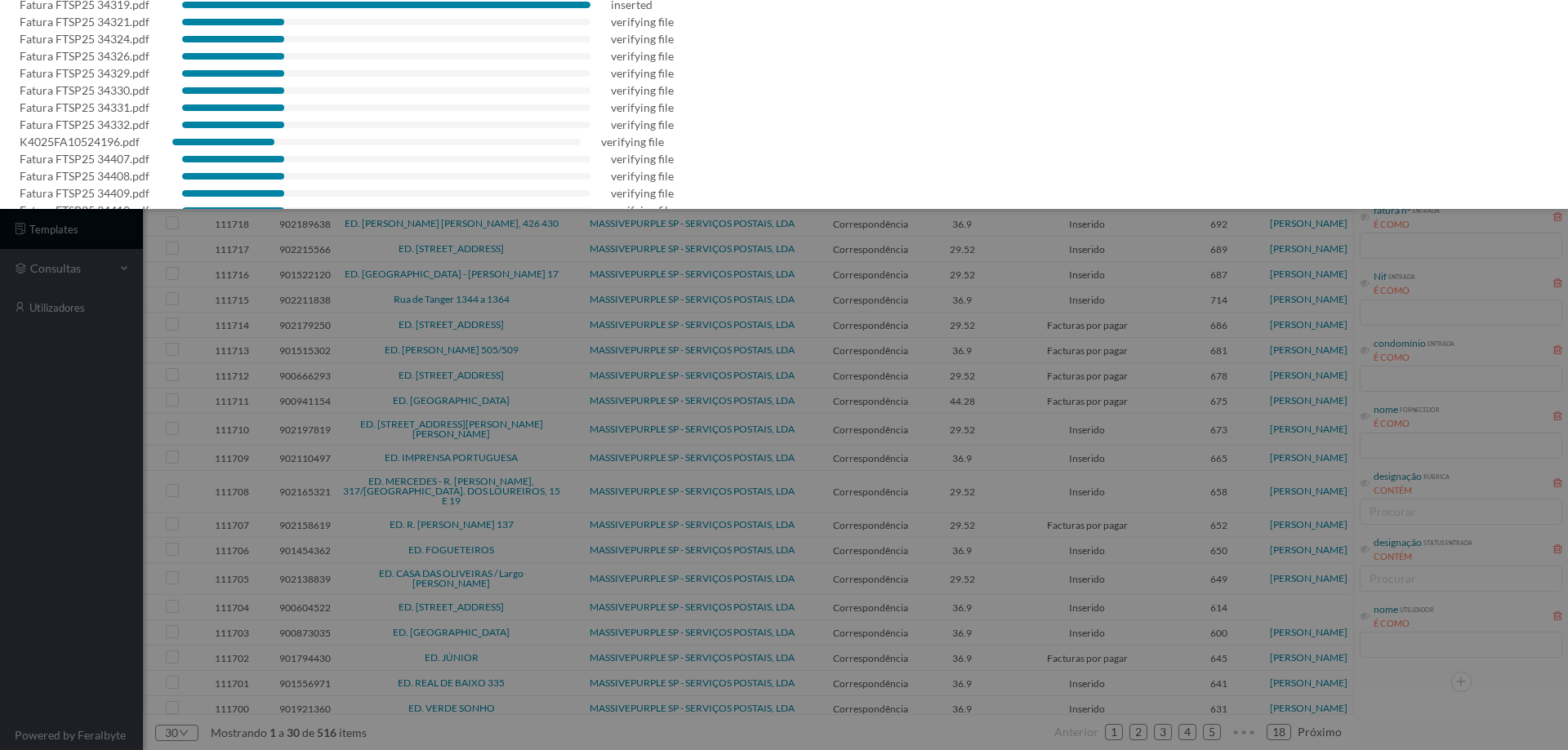
scroll to position [954, 0]
